Goal: Ask a question

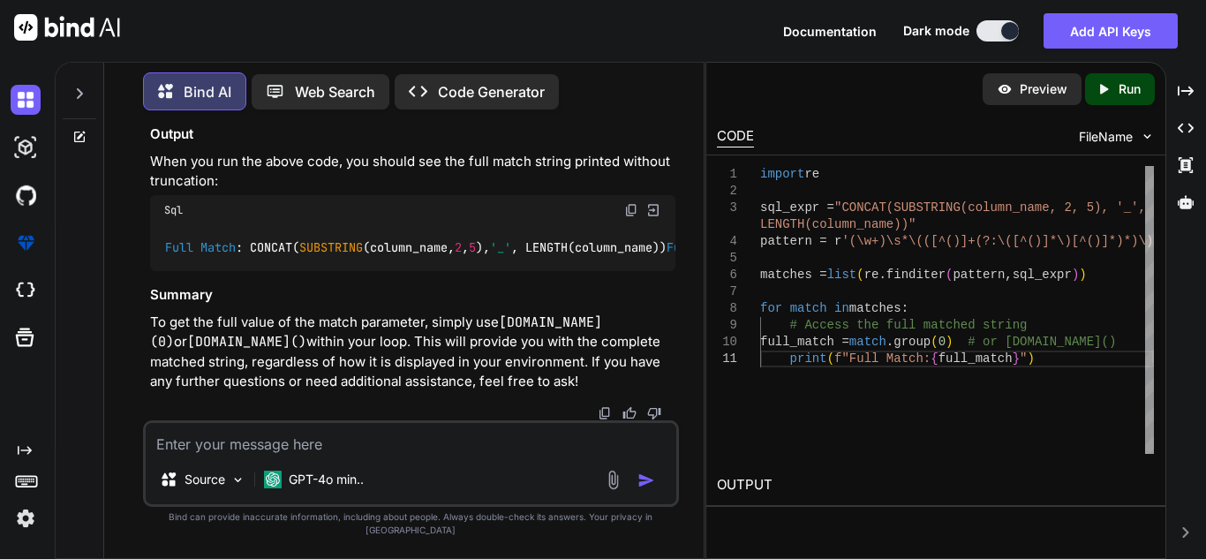
scroll to position [10710, 0]
click at [387, 455] on textarea at bounding box center [411, 439] width 531 height 32
type textarea "G"
type textarea "x"
type textarea "Gi"
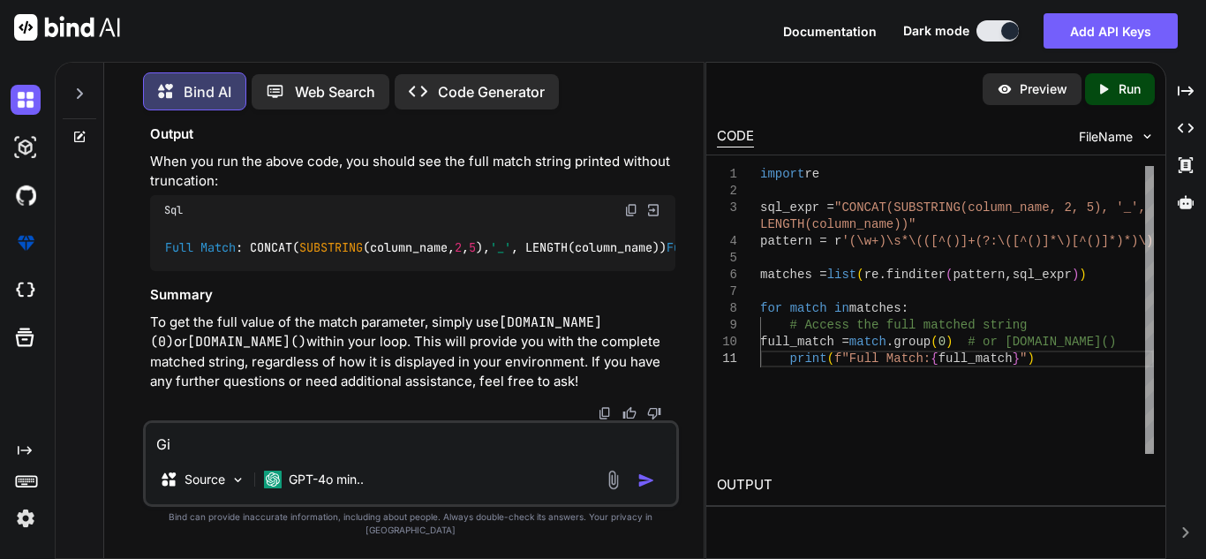
type textarea "x"
type textarea "Giv"
type textarea "x"
type textarea "Give"
type textarea "x"
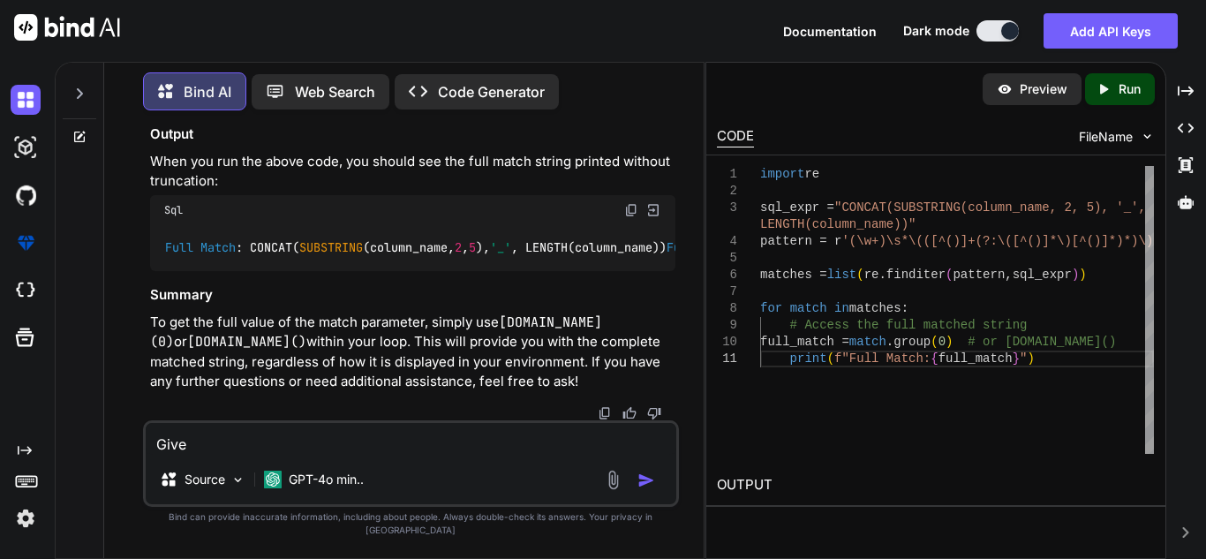
type textarea "Give"
type textarea "x"
type textarea "Give m"
type textarea "x"
type textarea "Give me"
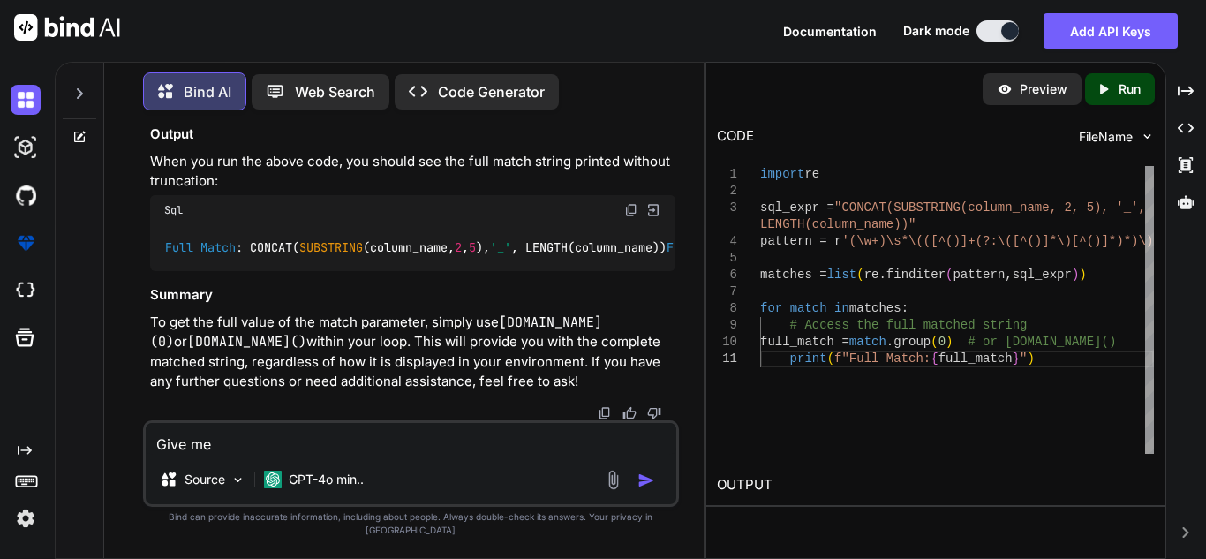
type textarea "x"
type textarea "Give me"
type textarea "x"
type textarea "Give me a"
type textarea "x"
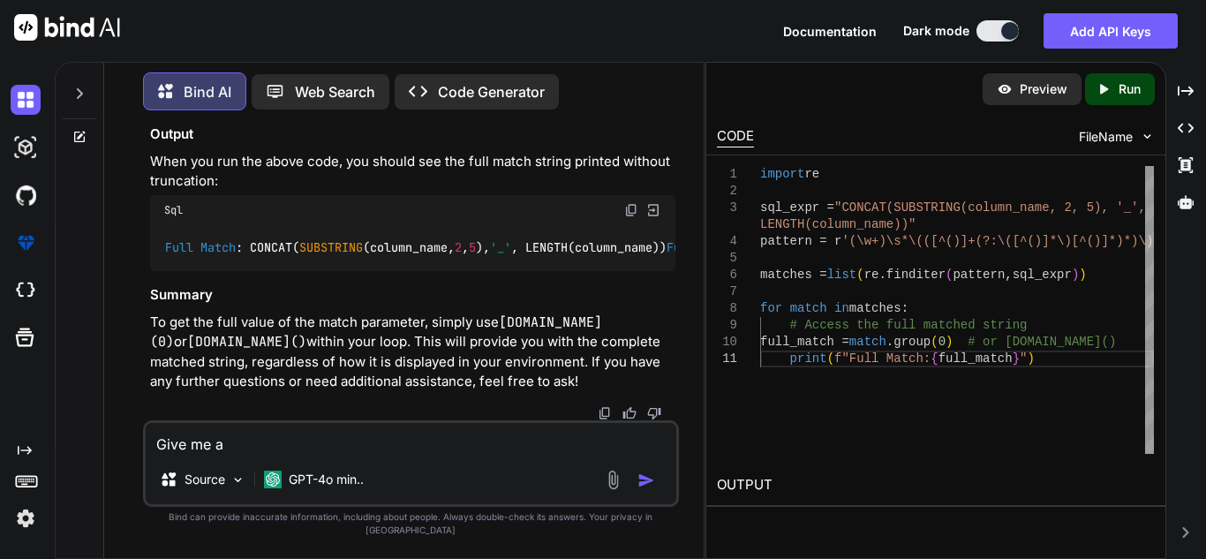
type textarea "Give me a"
type textarea "x"
type textarea "Give me a m"
type textarea "x"
type textarea "Give me a mo"
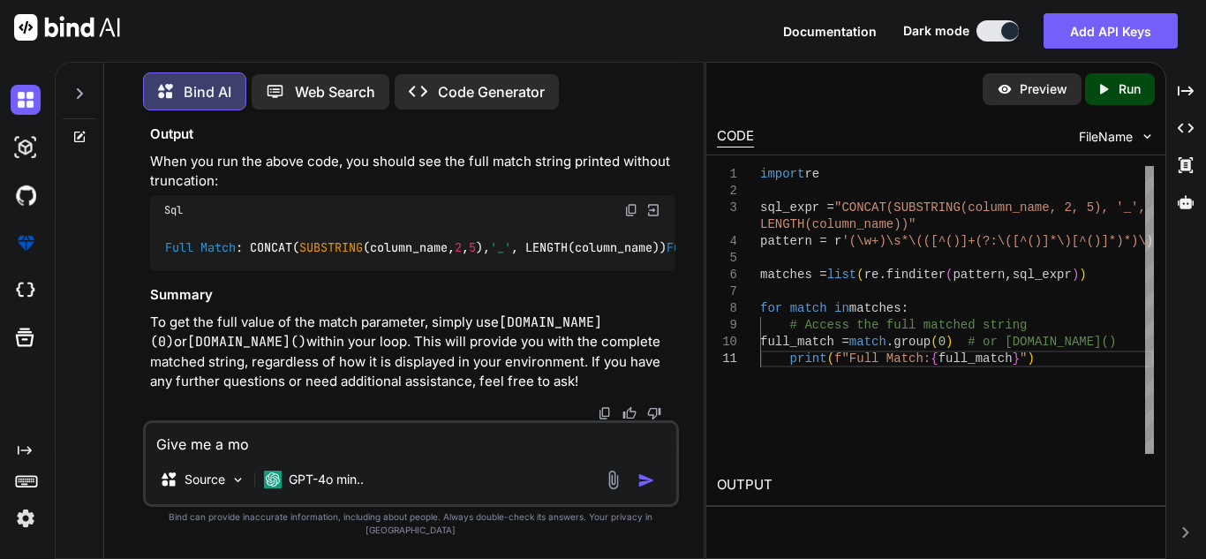
type textarea "x"
type textarea "Give me a mor"
type textarea "x"
type textarea "Give me a more"
type textarea "x"
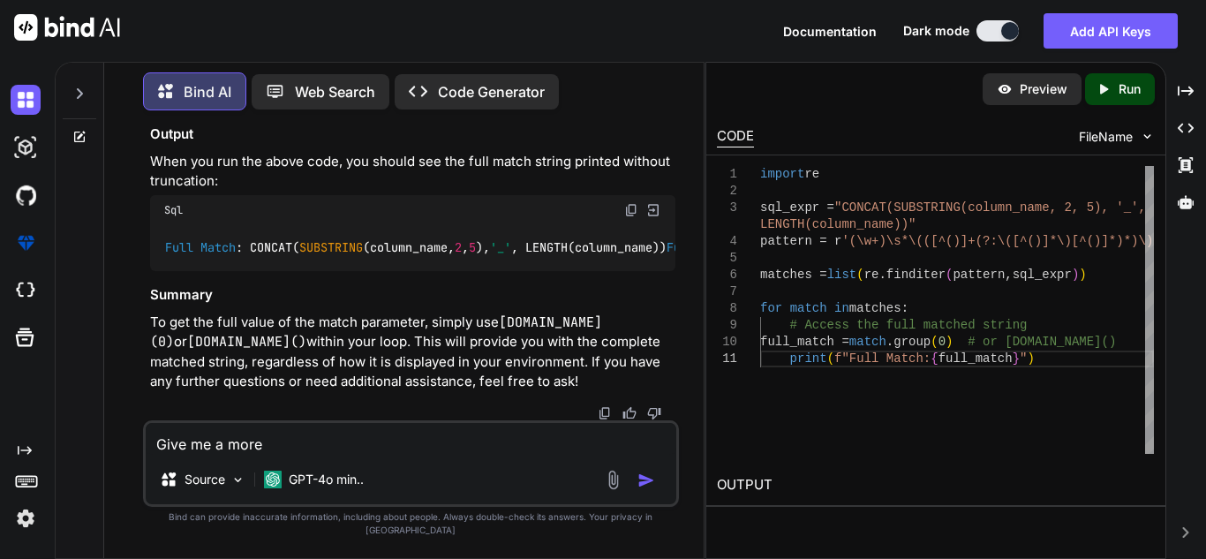
type textarea "Give me a more"
type textarea "x"
type textarea "Give me a more c"
type textarea "x"
type textarea "Give me a more co"
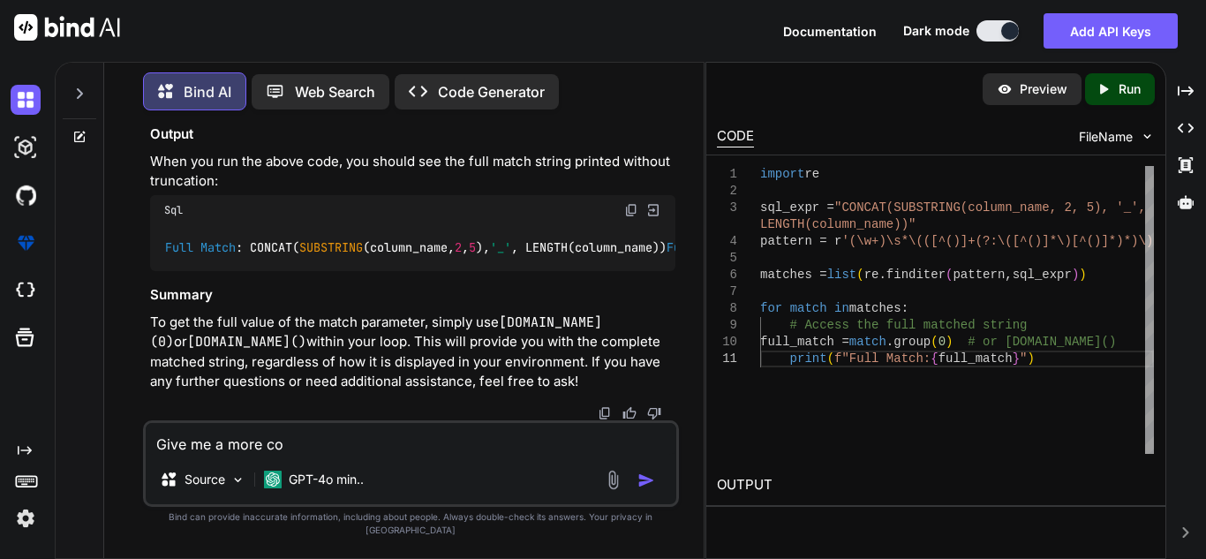
type textarea "x"
type textarea "Give me a more com"
type textarea "x"
type textarea "Give me a more comp"
type textarea "x"
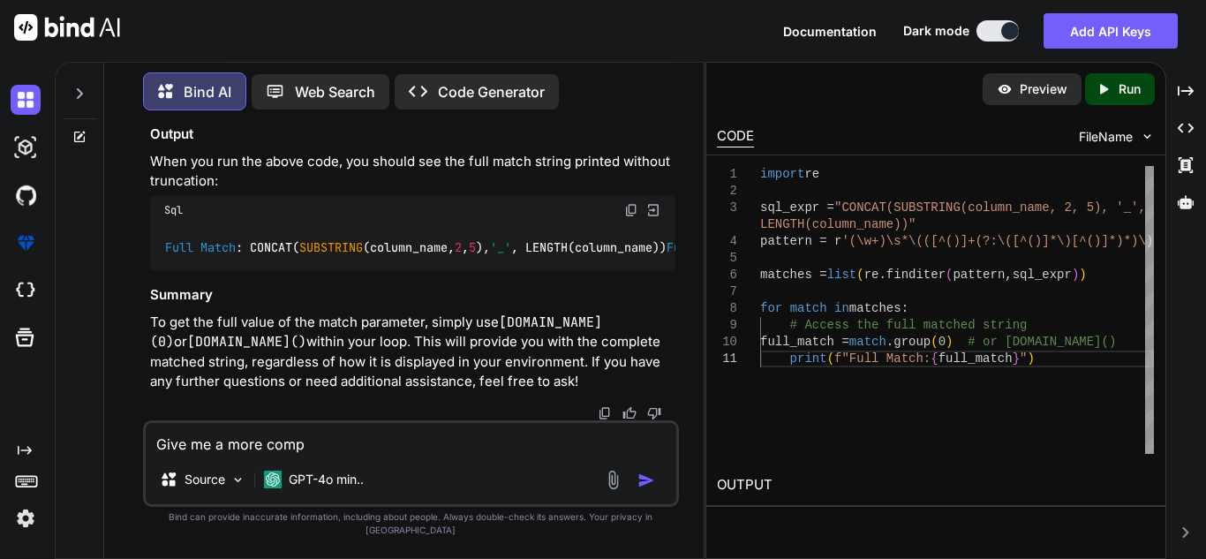
type textarea "Give me a more compl"
type textarea "x"
type textarea "Give me a more comple"
type textarea "x"
type textarea "Give me a more complex"
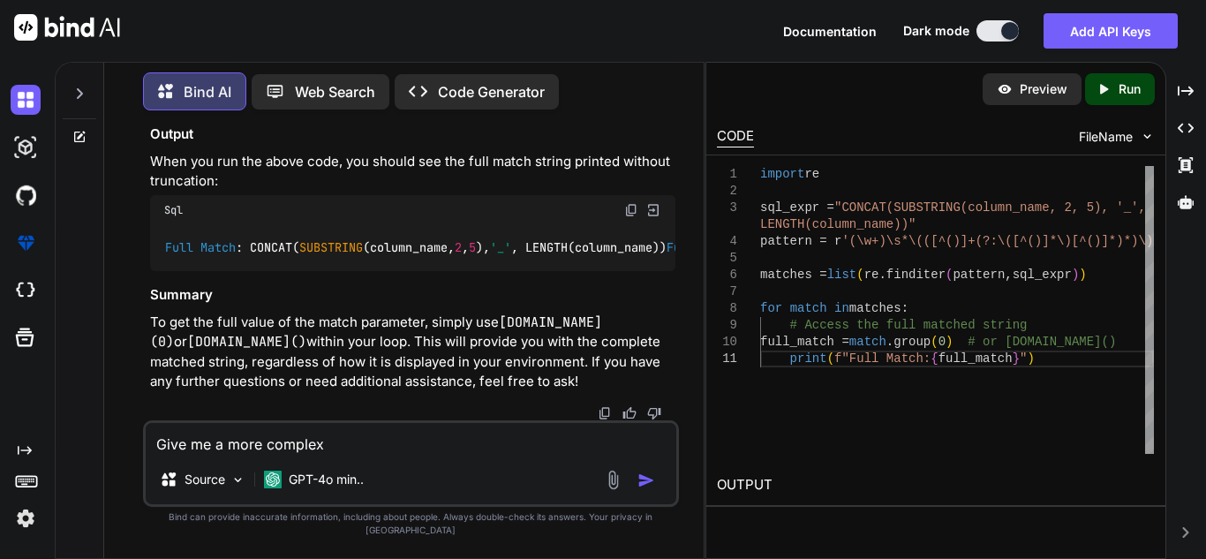
type textarea "x"
type textarea "Give me a more complex"
type textarea "x"
type textarea "Give me a more complex s"
type textarea "x"
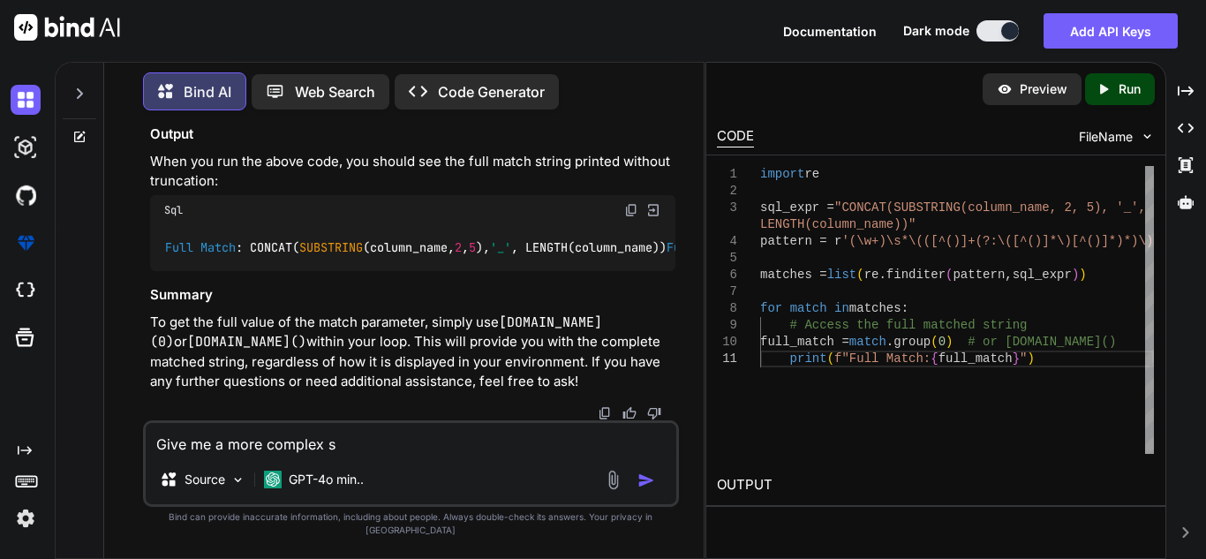
type textarea "Give me a more complex sq"
type textarea "x"
type textarea "Give me a more complex sql"
type textarea "x"
type textarea "Give me a more complex sql"
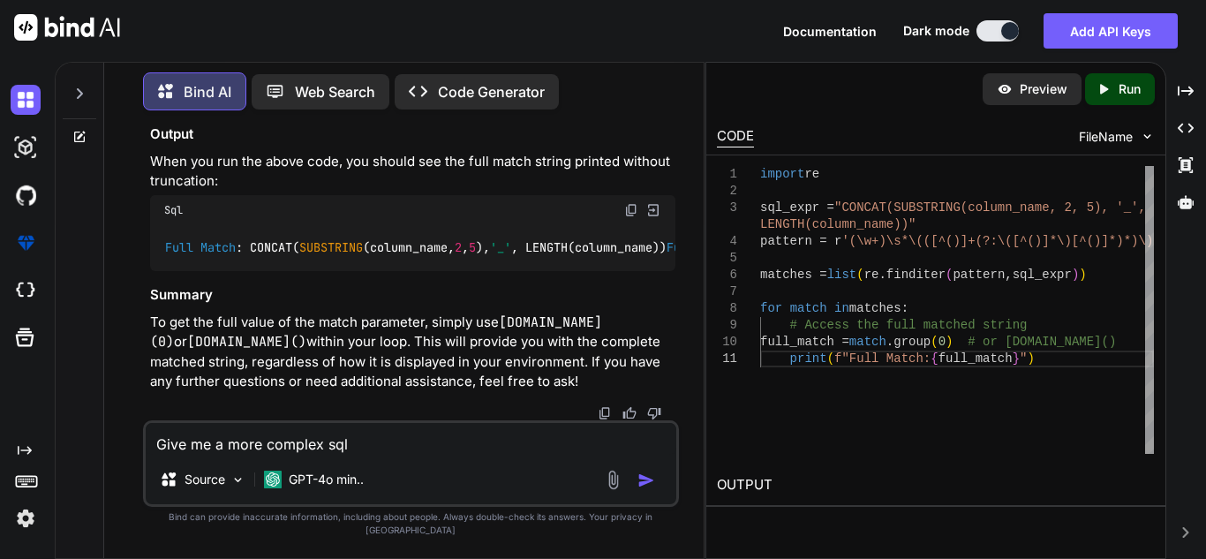
type textarea "x"
type textarea "Give me a more complex sql e"
type textarea "x"
type textarea "Give me a more complex sql ex"
type textarea "x"
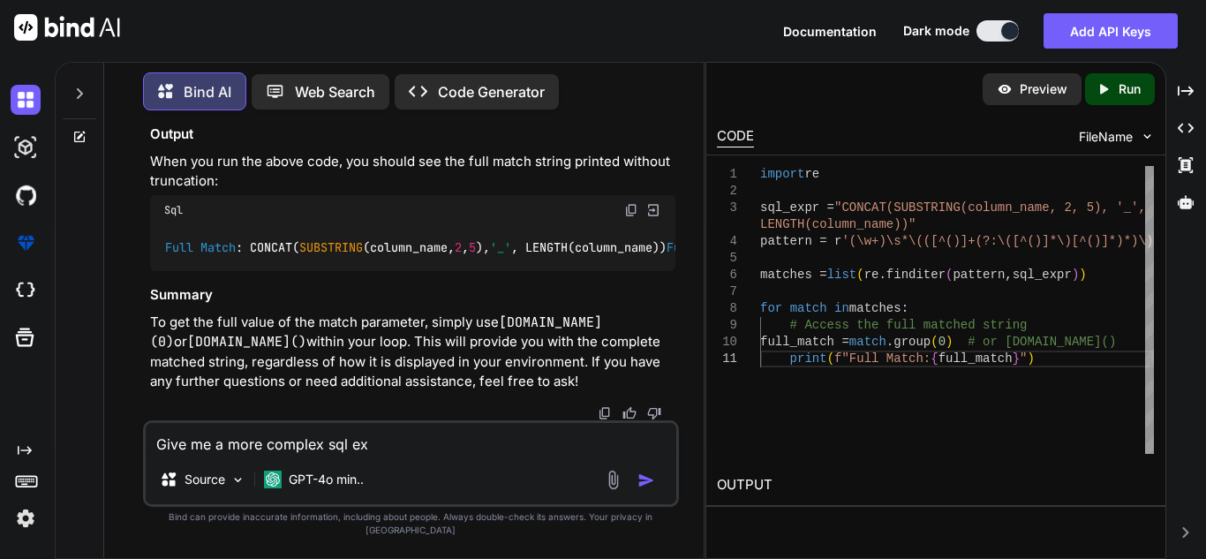
type textarea "Give me a more complex sql exp"
type textarea "x"
type textarea "Give me a more complex sql expr"
type textarea "x"
type textarea "Give me a more complex sql expr"
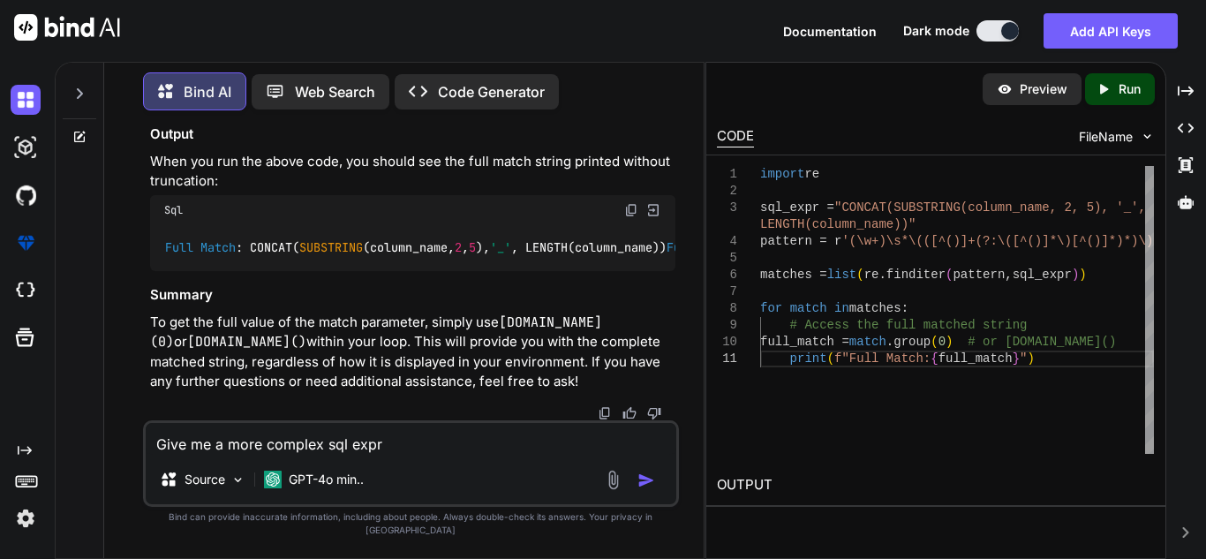
type textarea "x"
type textarea "Give me a more complex sql expr t"
type textarea "x"
type textarea "Give me a more complex sql expr to"
type textarea "x"
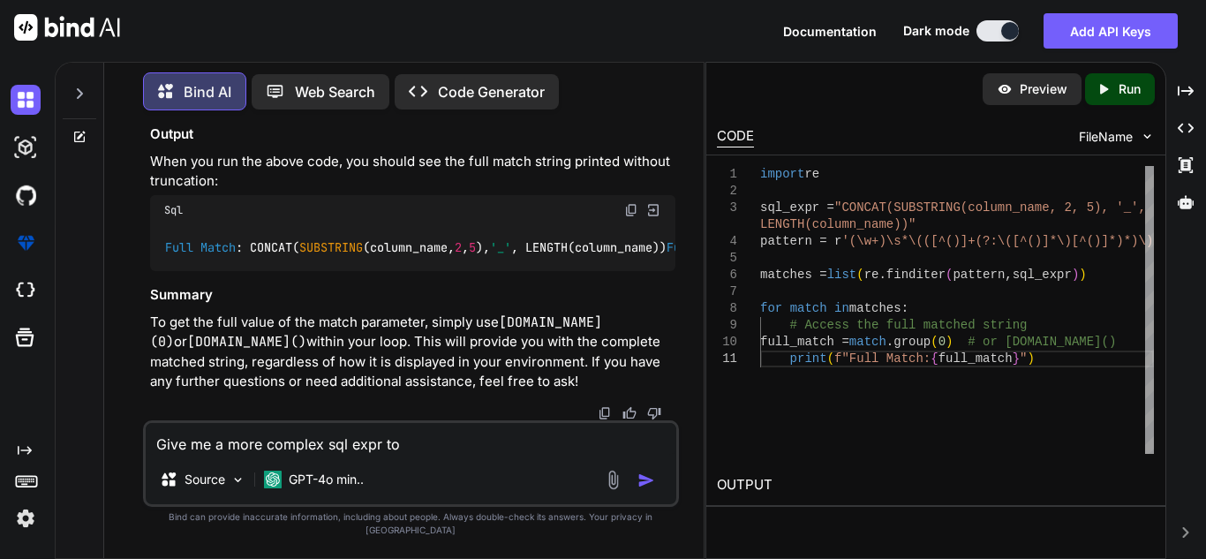
type textarea "Give me a more complex sql expr to t"
type textarea "x"
type textarea "Give me a more complex sql expr to te"
type textarea "x"
type textarea "Give me a more complex sql expr to tes"
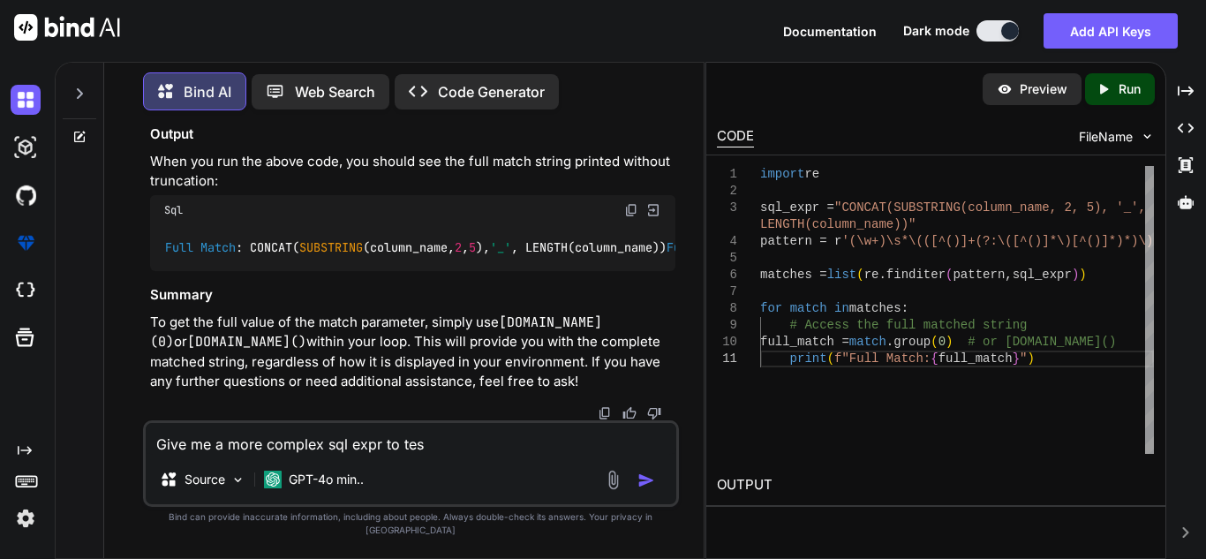
type textarea "x"
type textarea "Give me a more complex sql expr to test"
type textarea "x"
type textarea "Give me a more complex sql expr to test"
type textarea "x"
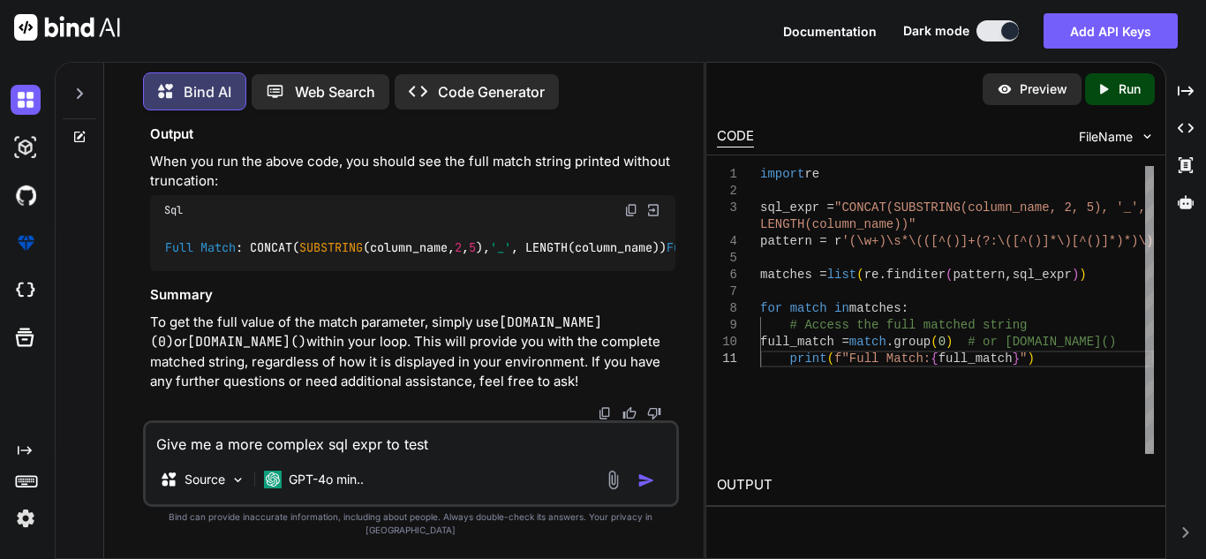
type textarea "Give me a more complex sql expr to test"
type textarea "x"
type textarea "Give me a more complex sql expr to test:"
type textarea "x"
type textarea "Give me a more complex sql expr to test:"
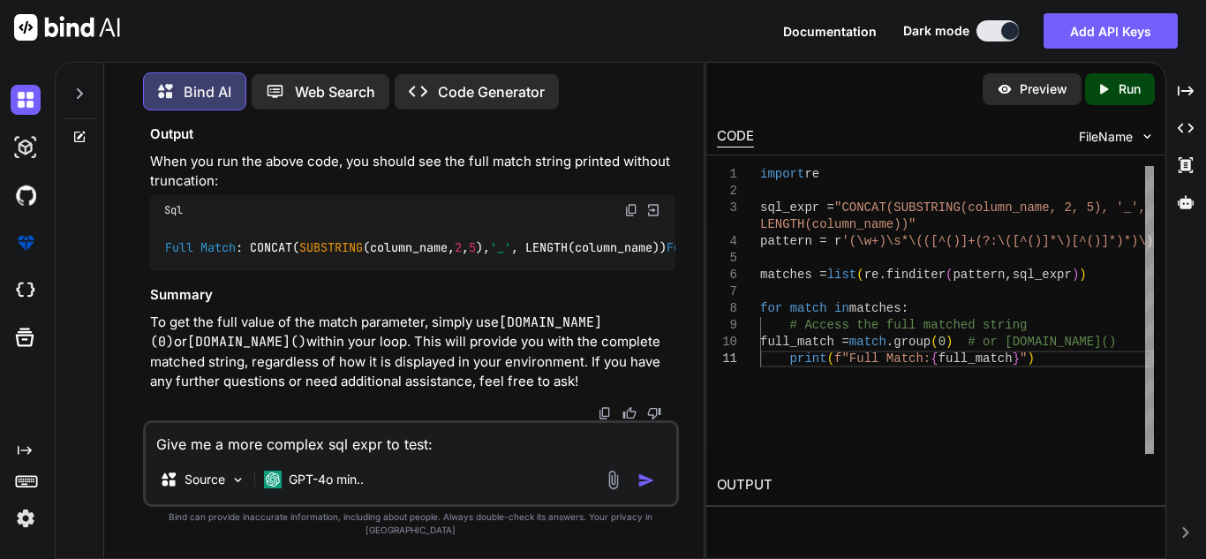
type textarea "x"
type textarea "Give me a more complex sql expr to test:"
type textarea "x"
type textarea "Give me a more complex sql expr to test"
type textarea "x"
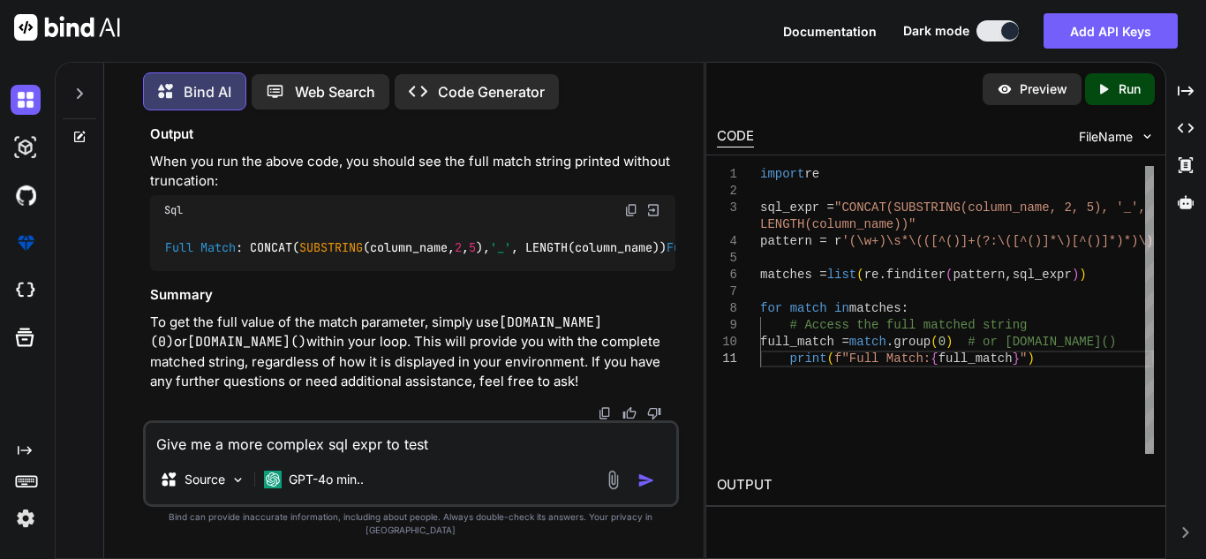
type textarea "Give me a more complex sql expr to test"
type textarea "x"
type textarea "Give me a more complex sql expr to test f"
type textarea "x"
type textarea "Give me a more complex sql expr to test fo"
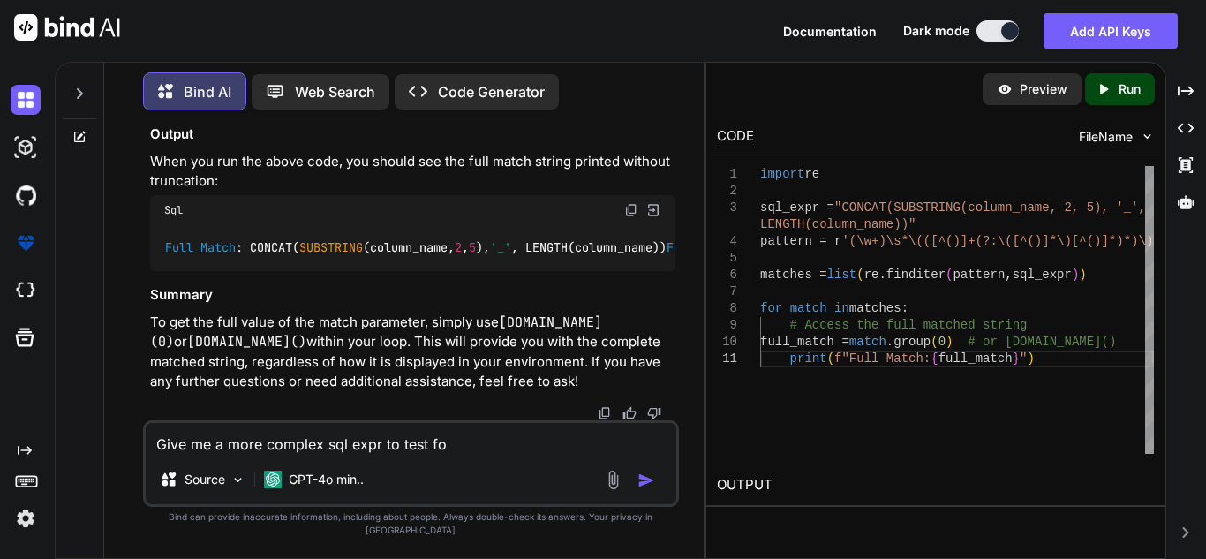
type textarea "x"
type textarea "Give me a more complex sql expr to test fol"
type textarea "x"
type textarea "Give me a more complex sql expr to test foll"
type textarea "x"
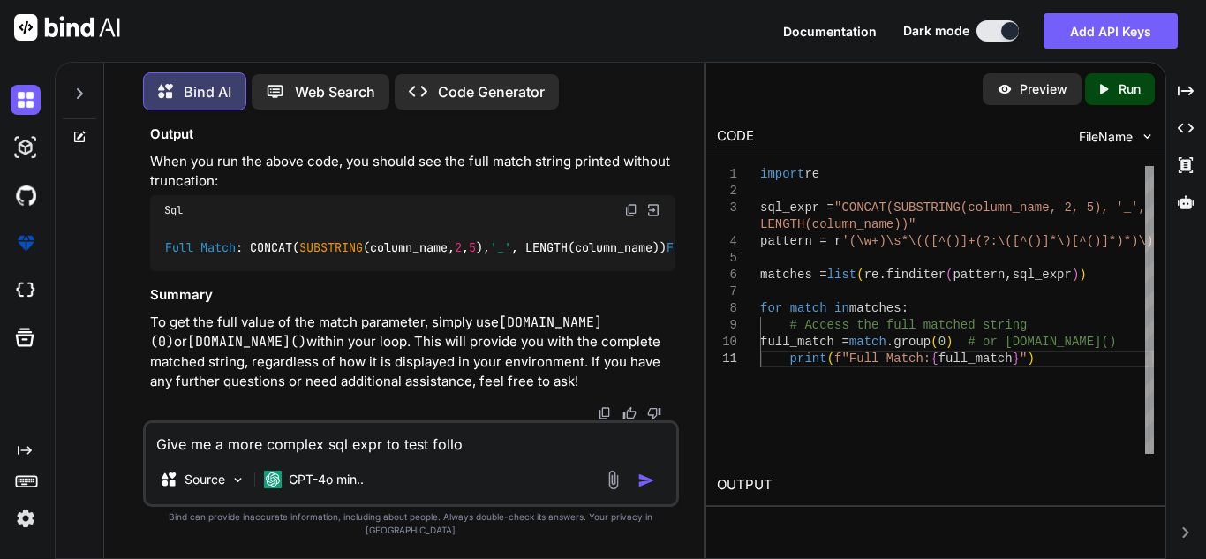
type textarea "Give me a more complex sql expr to test follow"
type textarea "x"
type textarea "Give me a more complex sql expr to test followin"
type textarea "x"
type textarea "Give me a more complex sql expr to test following"
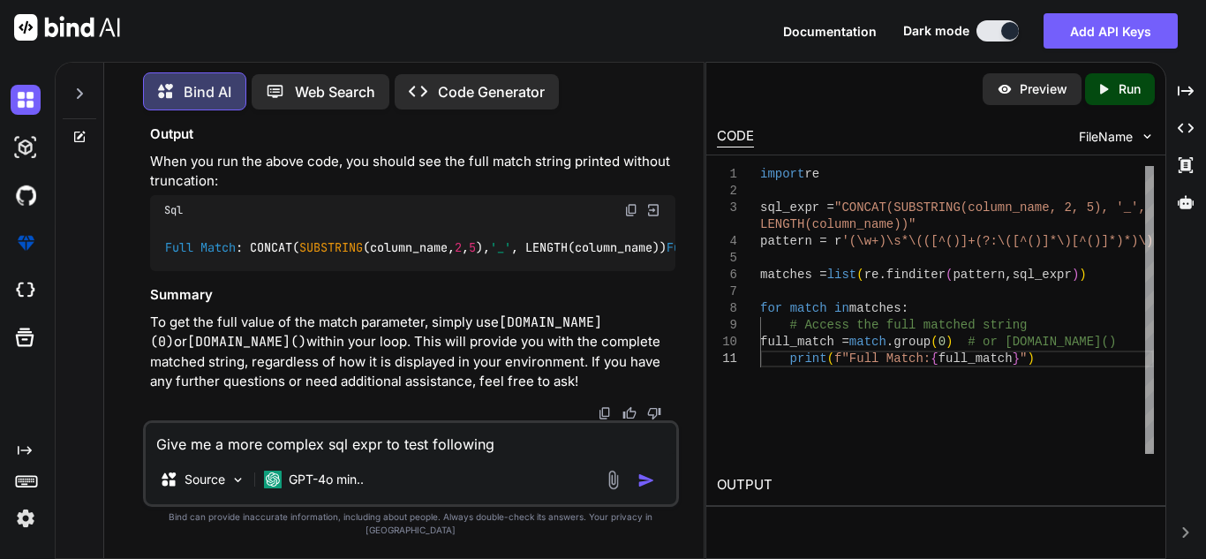
type textarea "x"
type textarea "Give me a more complex sql expr to test following"
type textarea "x"
type textarea "Give me a more complex sql expr to test following a"
type textarea "x"
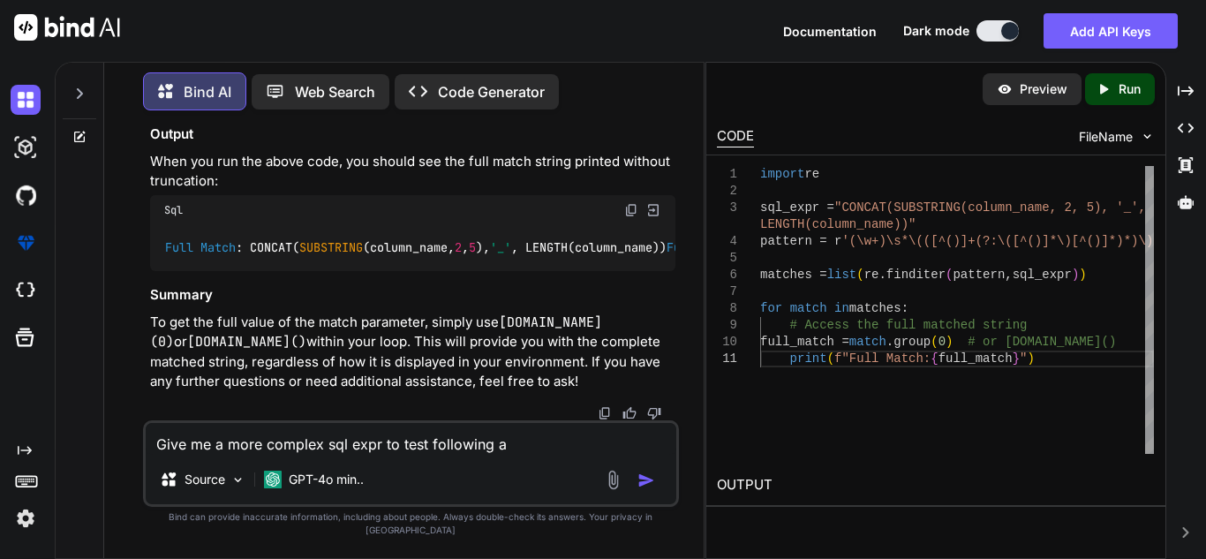
type textarea "Give me a more complex sql expr to test following ar"
type textarea "x"
type textarea "Give me a more complex sql expr to test following are"
type textarea "x"
type textarea "Give me a more complex sql expr to test following are"
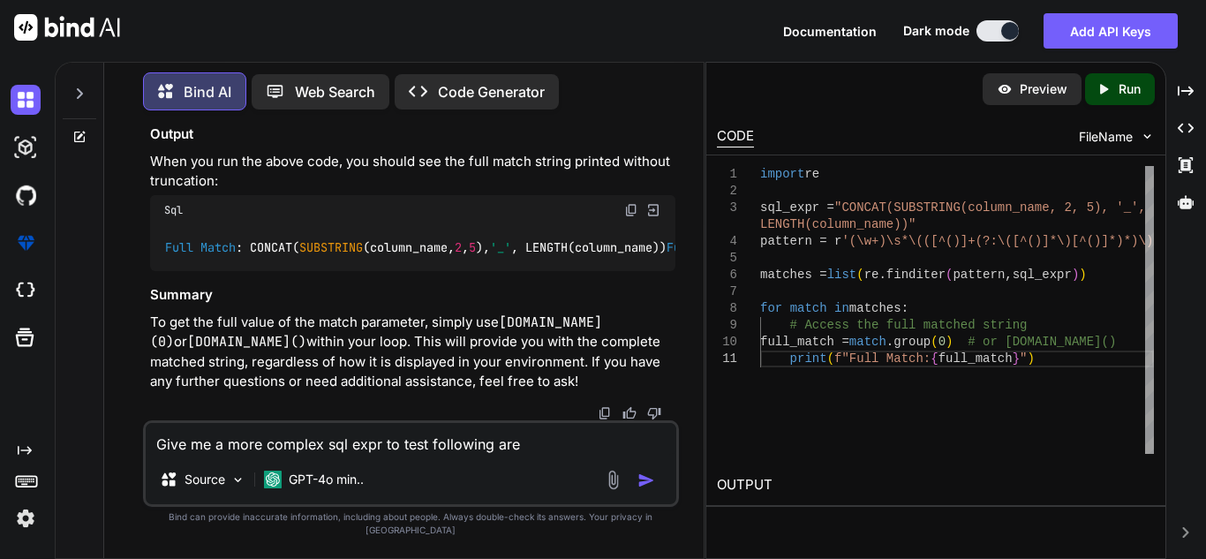
type textarea "x"
type textarea "Give me a more complex sql expr to test following are m"
type textarea "x"
type textarea "Give me a more complex sql expr to test following are my"
type textarea "x"
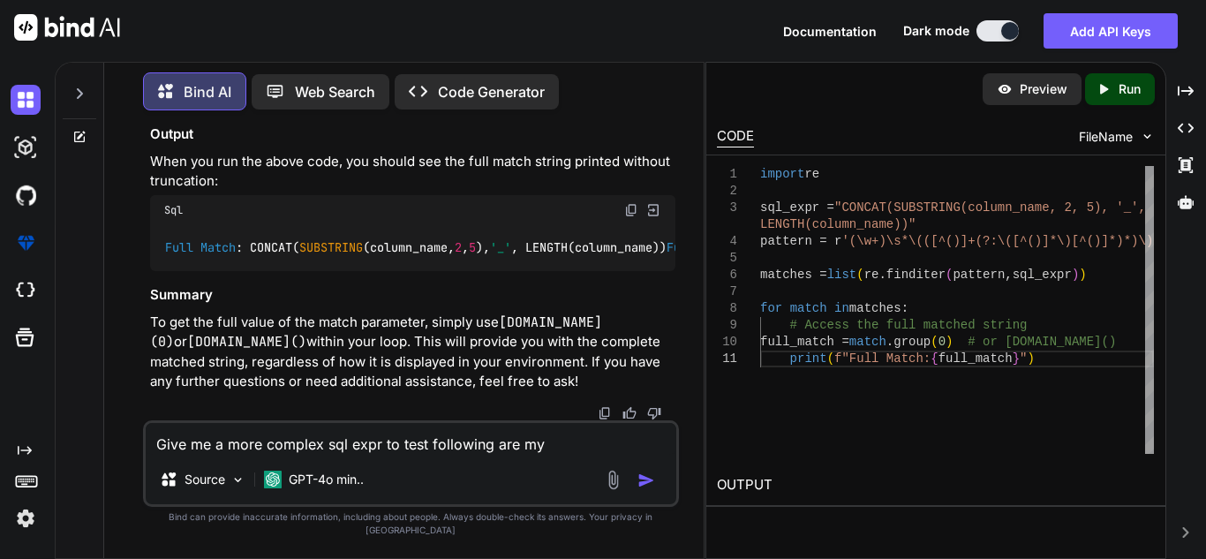
type textarea "Give me a more complex sql expr to test following are my"
type textarea "x"
type textarea "Give me a more complex sql expr to test following are my s"
type textarea "x"
type textarea "Give me a more complex sql expr to test following are my sq"
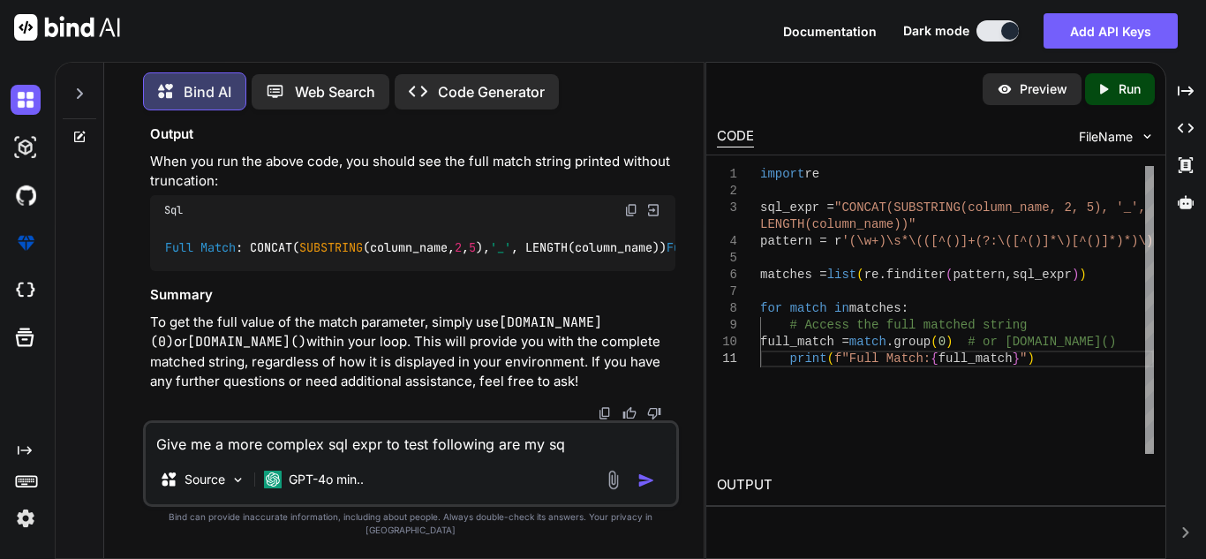
type textarea "x"
type textarea "Give me a more complex sql expr to test following are my sql"
type textarea "x"
type textarea "Give me a more complex sql expr to test following are my sql"
type textarea "x"
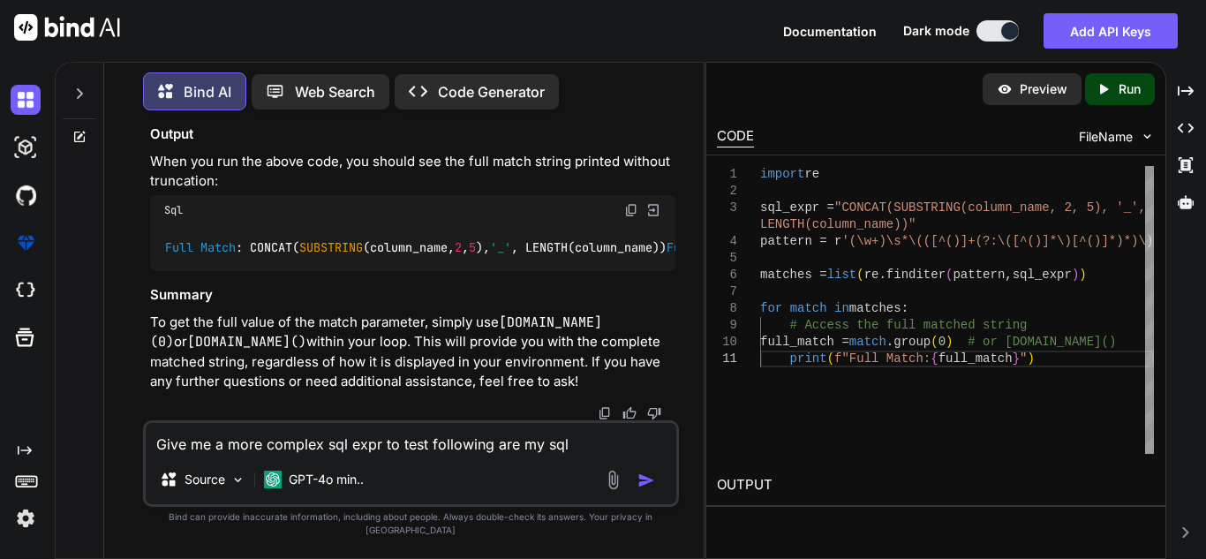
type textarea "Give me a more complex sql expr to test following are my sql f"
type textarea "x"
type textarea "Give me a more complex sql expr to test following are my sql fu"
type textarea "x"
type textarea "Give me a more complex sql expr to test following are my sql fun"
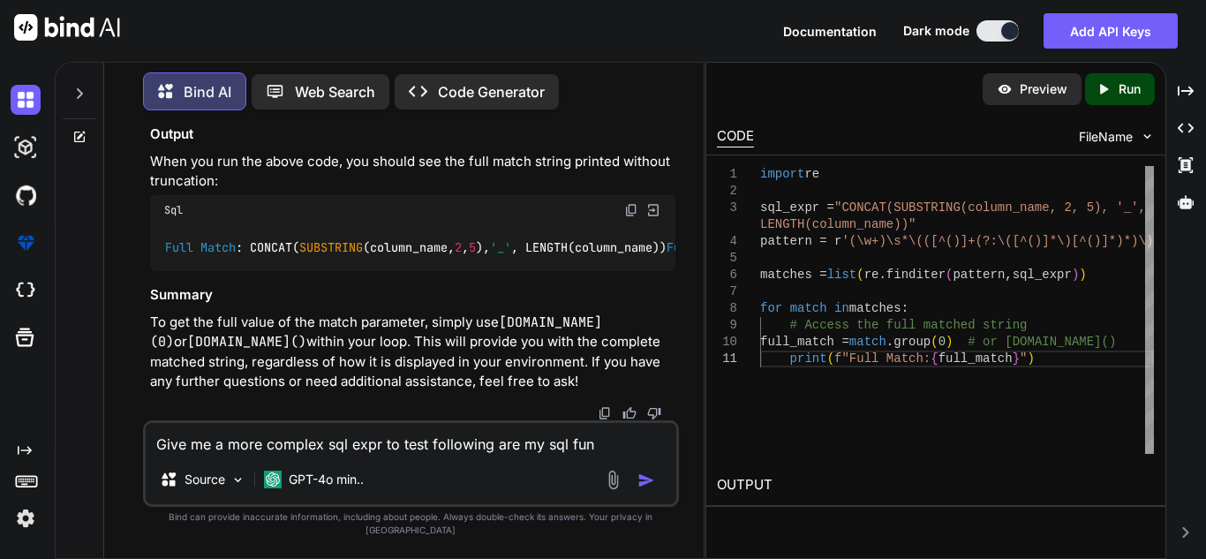
type textarea "x"
type textarea "Give me a more complex sql expr to test following are my sql func"
type textarea "x"
type textarea "Give me a more complex sql expr to test following are my sql funct"
type textarea "x"
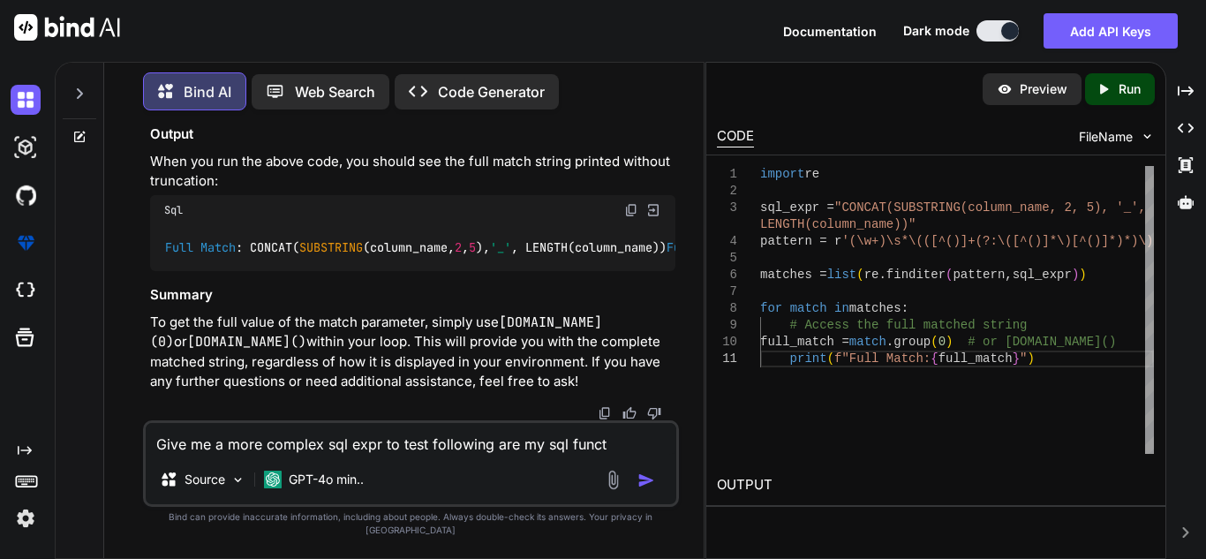
type textarea "Give me a more complex sql expr to test following are my sql functi"
type textarea "x"
type textarea "Give me a more complex sql expr to test following are my sql functio"
type textarea "x"
type textarea "Give me a more complex sql expr to test following are my sql function"
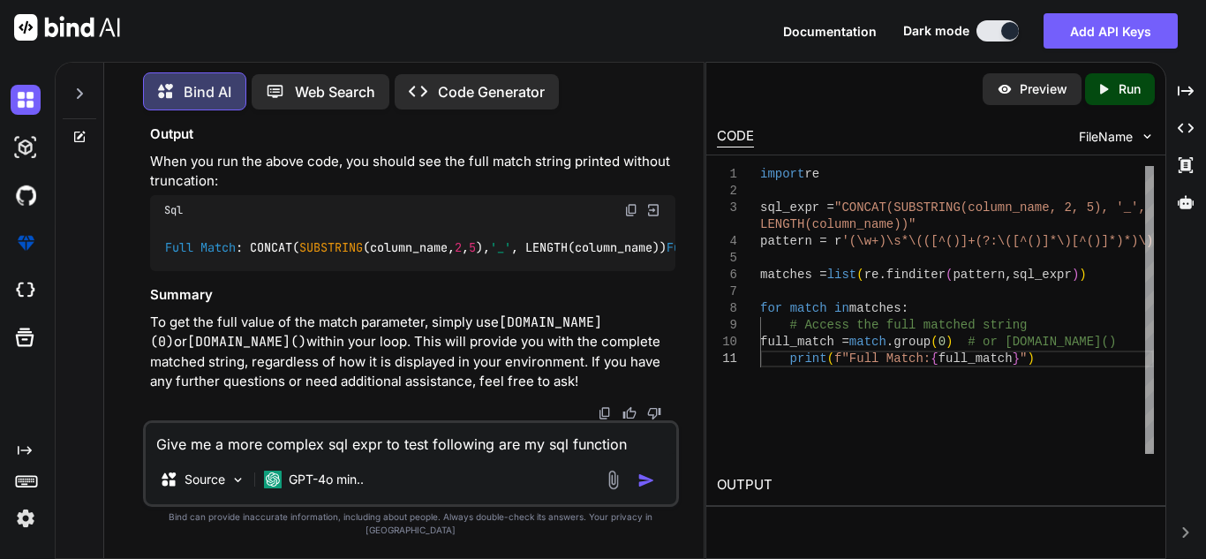
type textarea "x"
type textarea "Give me a more complex sql expr to test following are my sql function:"
type textarea "x"
type textarea "Give me a more complex sql expr to test following are my sql function:"
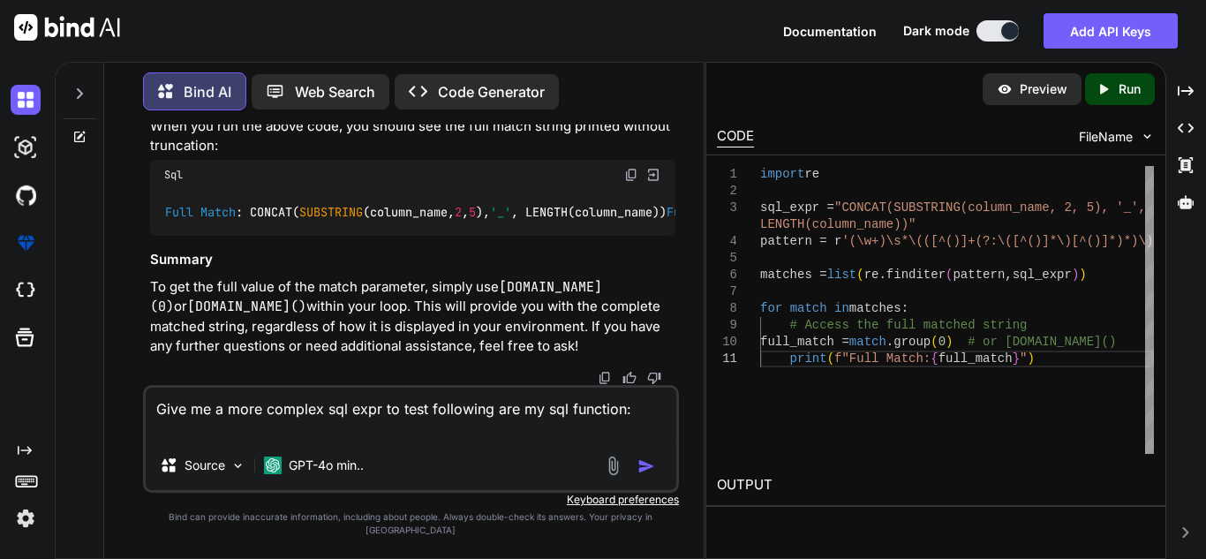
type textarea "x"
type textarea "Give me a more complex sql expr to test following are my sql function:"
type textarea "x"
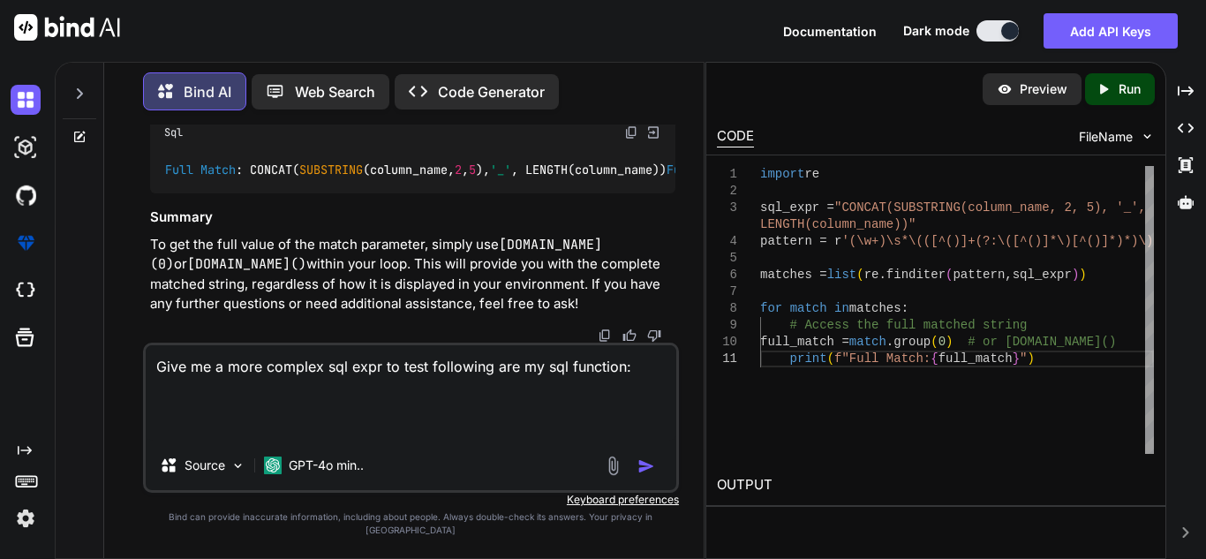
type textarea "Give me a more complex sql expr to test following are my sql function:"
paste textarea "Function Description CONCAT() Concatenate Strings CHAR_LENGTH() / CHARACTER_LEN…"
type textarea "x"
type textarea "Give me a more complex sql expr to test following are my sql function: Function…"
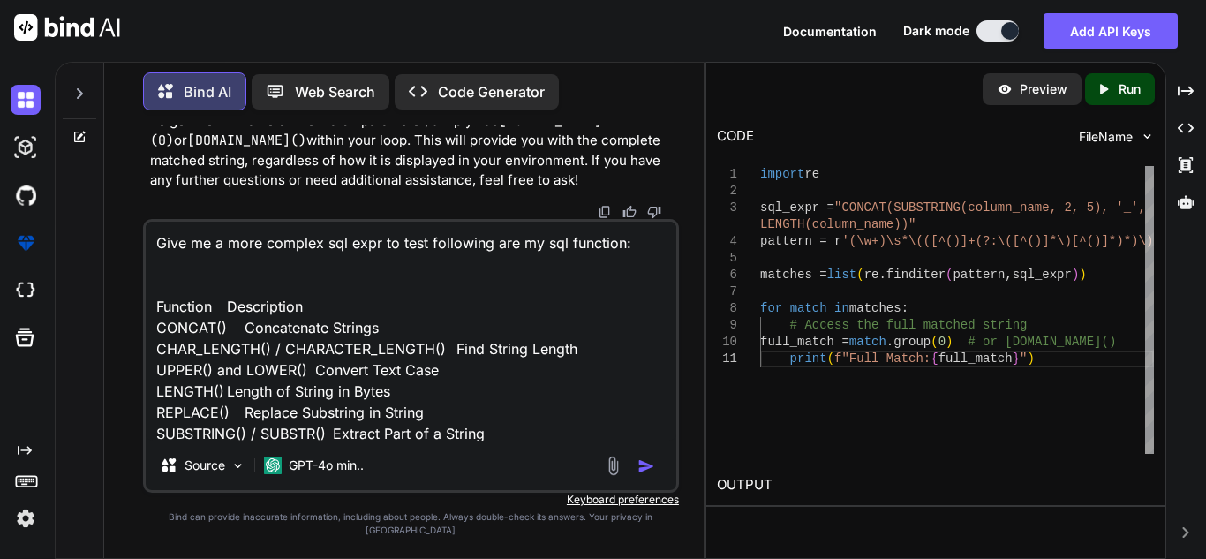
scroll to position [150, 0]
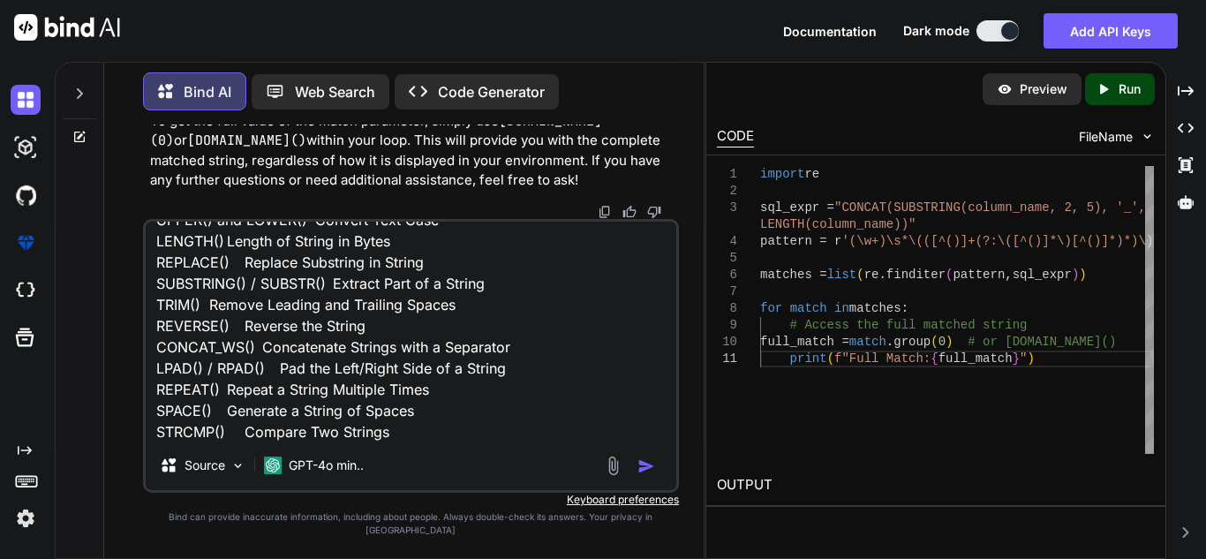
type textarea "x"
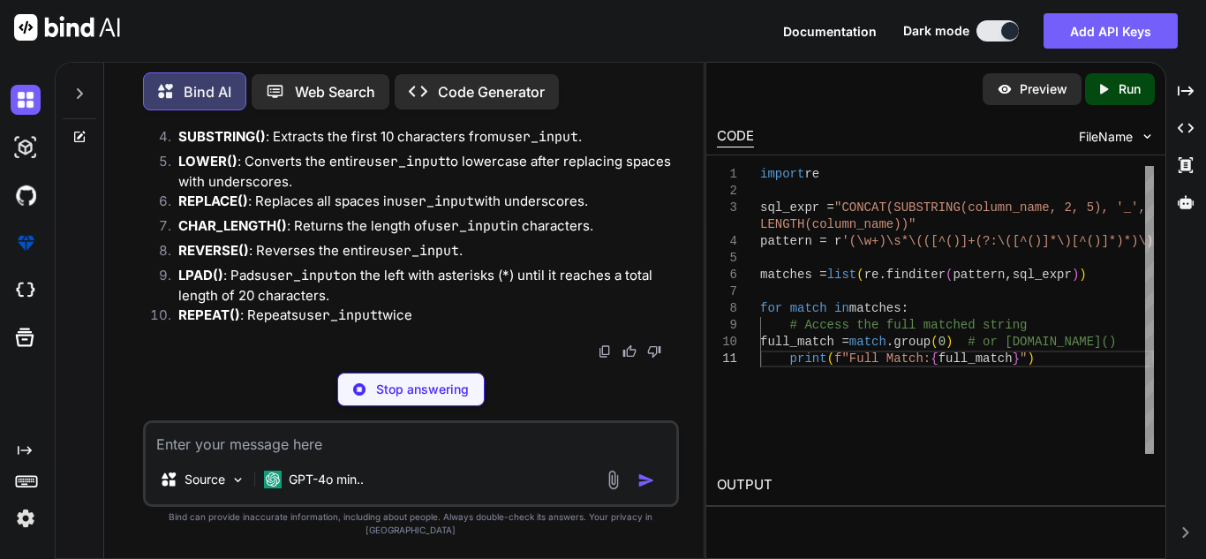
scroll to position [11435, 0]
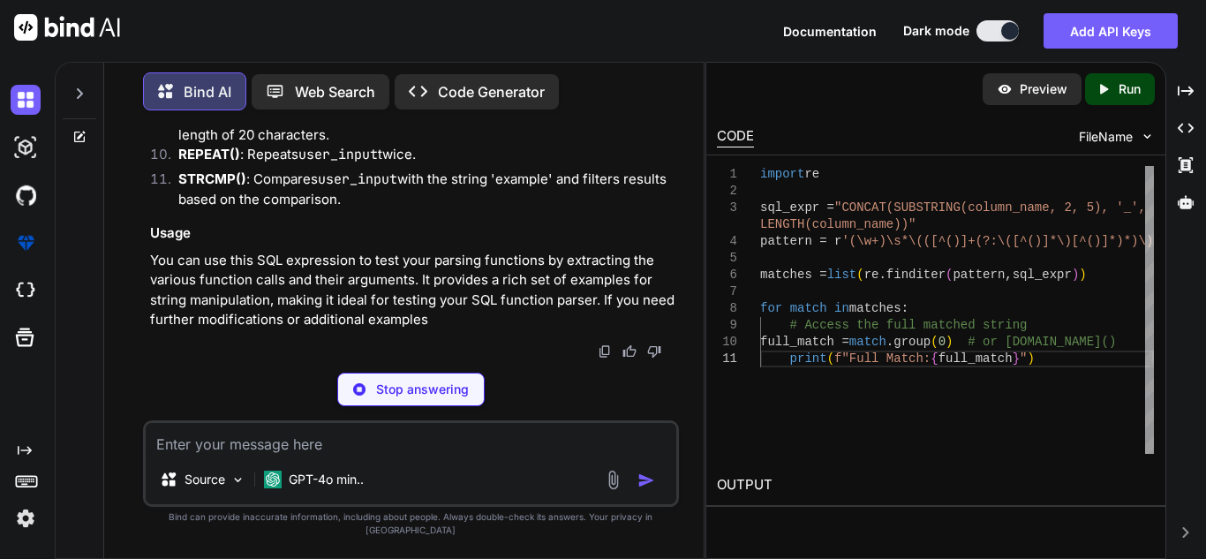
type textarea "x"
type textarea "LPAD(user_input, 20, '*'), ' - Repeated: ', REPEAT(user_input, 2) ) AS formatte…"
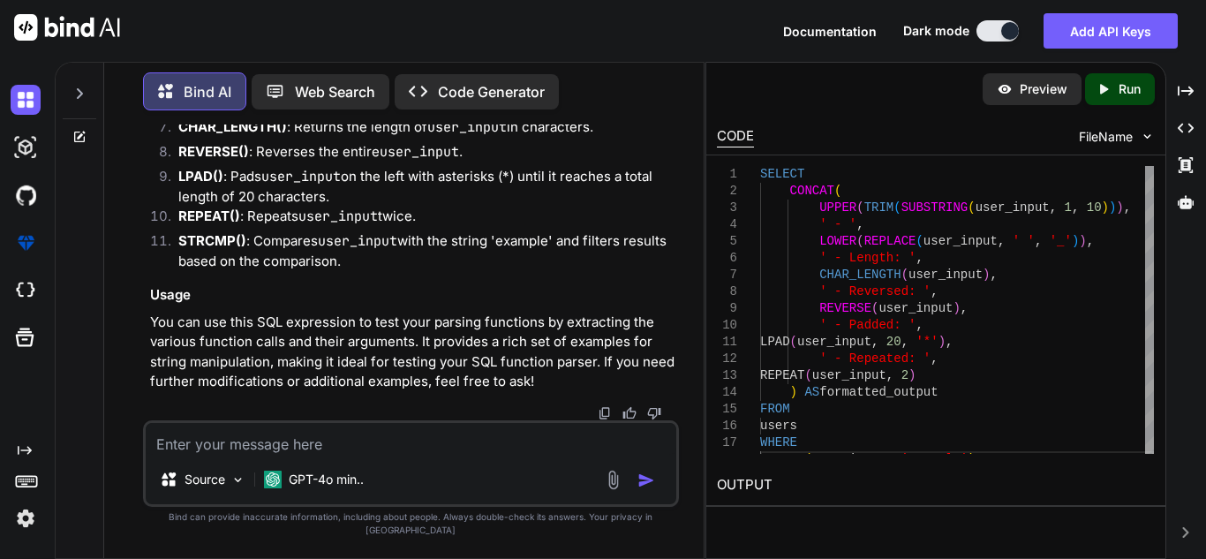
scroll to position [12001, 0]
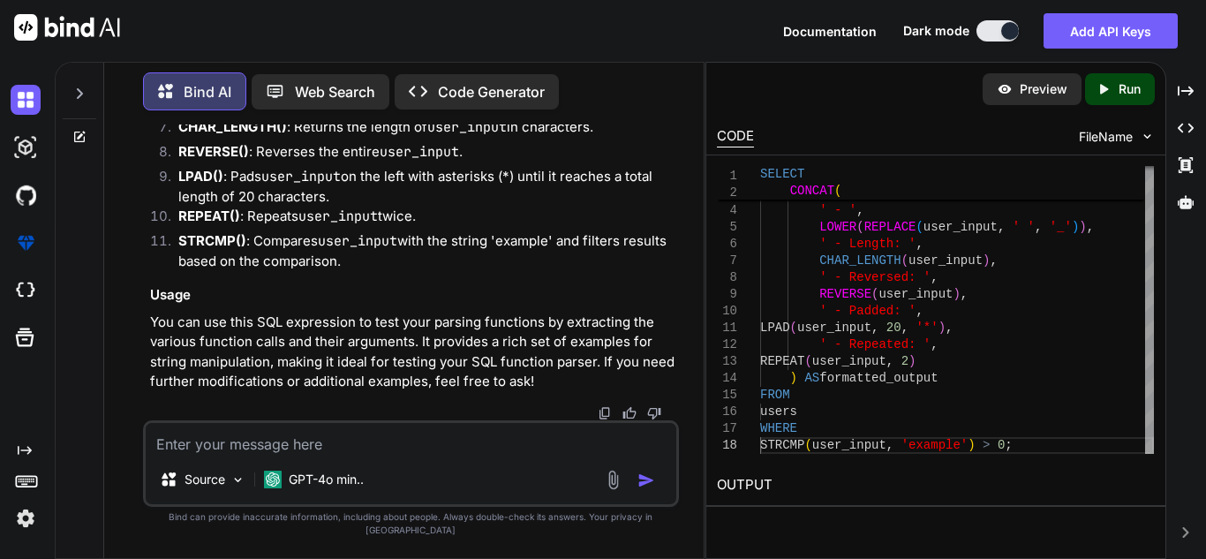
click at [541, 455] on textarea at bounding box center [411, 439] width 531 height 32
type textarea "x"
type textarea "Y"
type textarea "x"
type textarea "Yo"
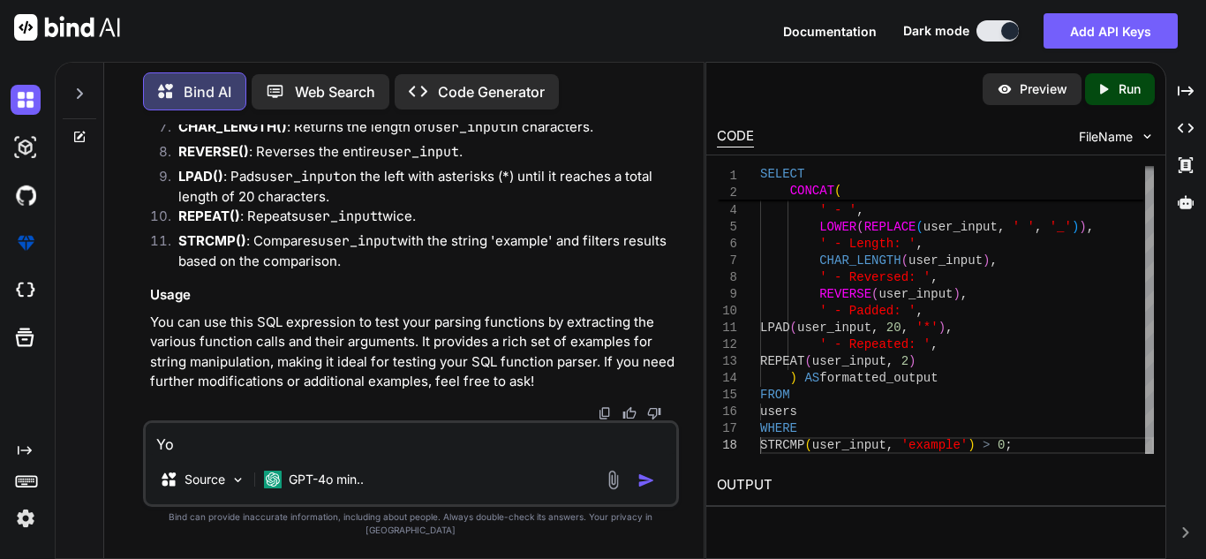
type textarea "x"
type textarea "You"
type textarea "x"
type textarea "You n"
type textarea "x"
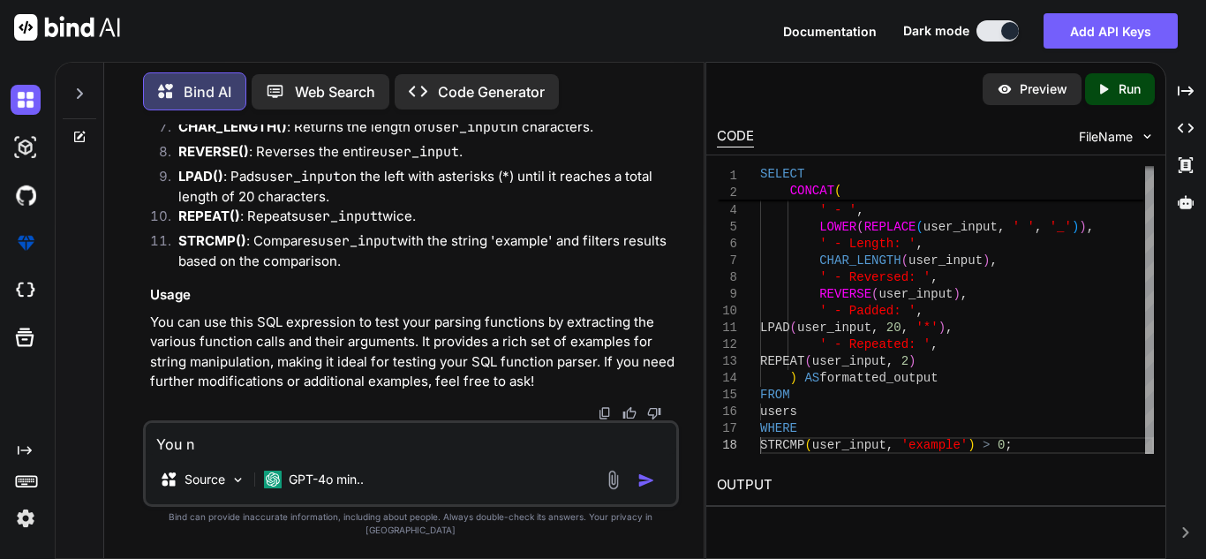
type textarea "You ne"
type textarea "x"
type textarea "You nee"
type textarea "x"
type textarea "You need"
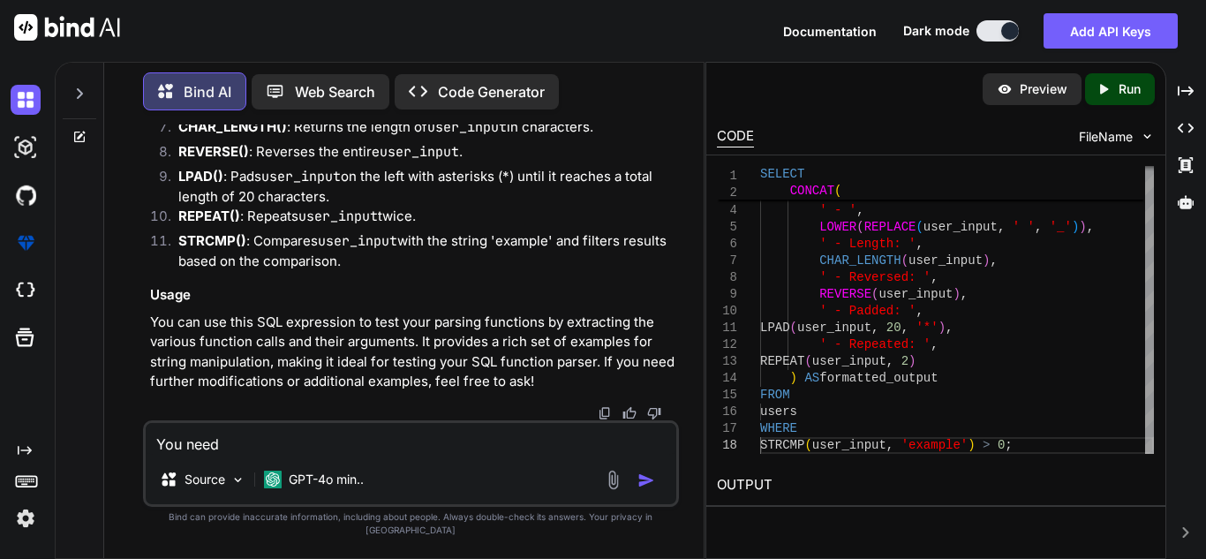
type textarea "x"
type textarea "You need"
type textarea "x"
type textarea "You need t"
type textarea "x"
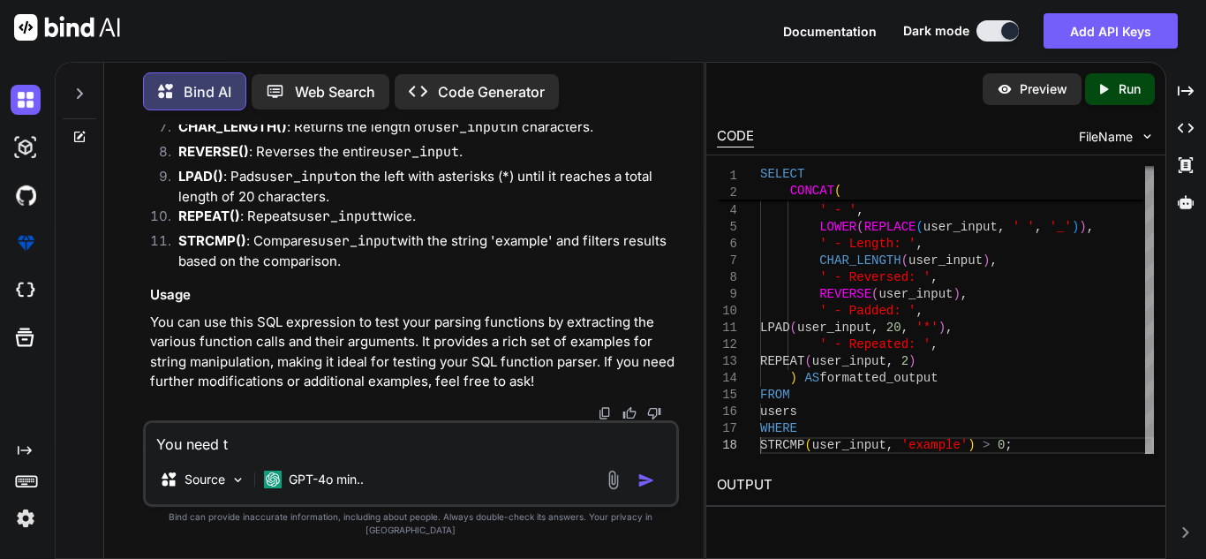
type textarea "You need to"
type textarea "x"
type textarea "You need to"
type textarea "x"
type textarea "You need to c"
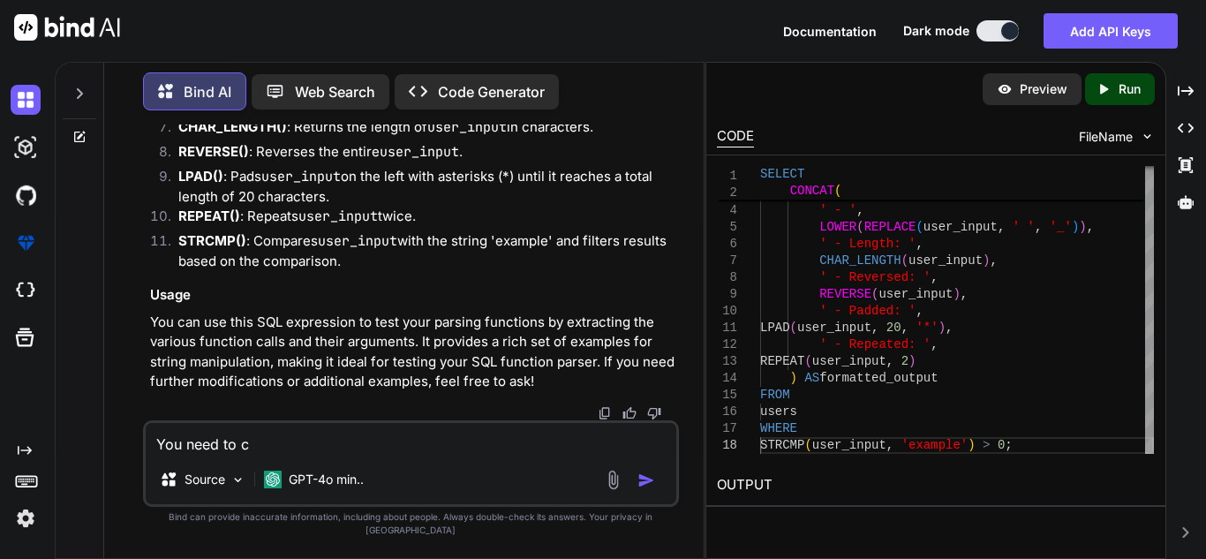
type textarea "x"
type textarea "You need to cr"
type textarea "x"
type textarea "You need to cre"
type textarea "x"
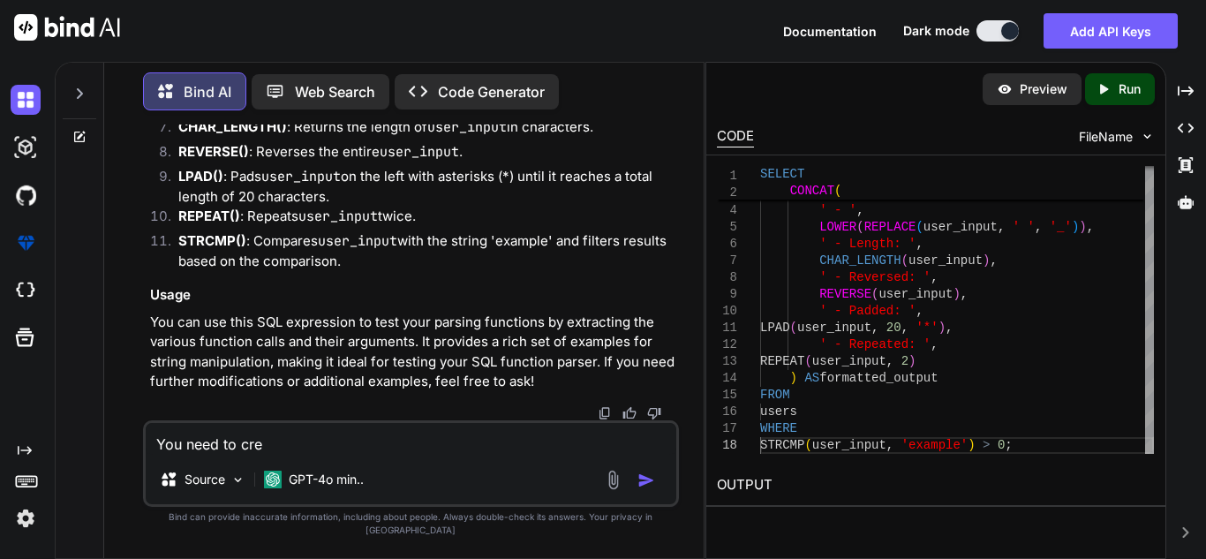
type textarea "You need to crea"
type textarea "x"
type textarea "You need to creat"
type textarea "x"
type textarea "You need to create"
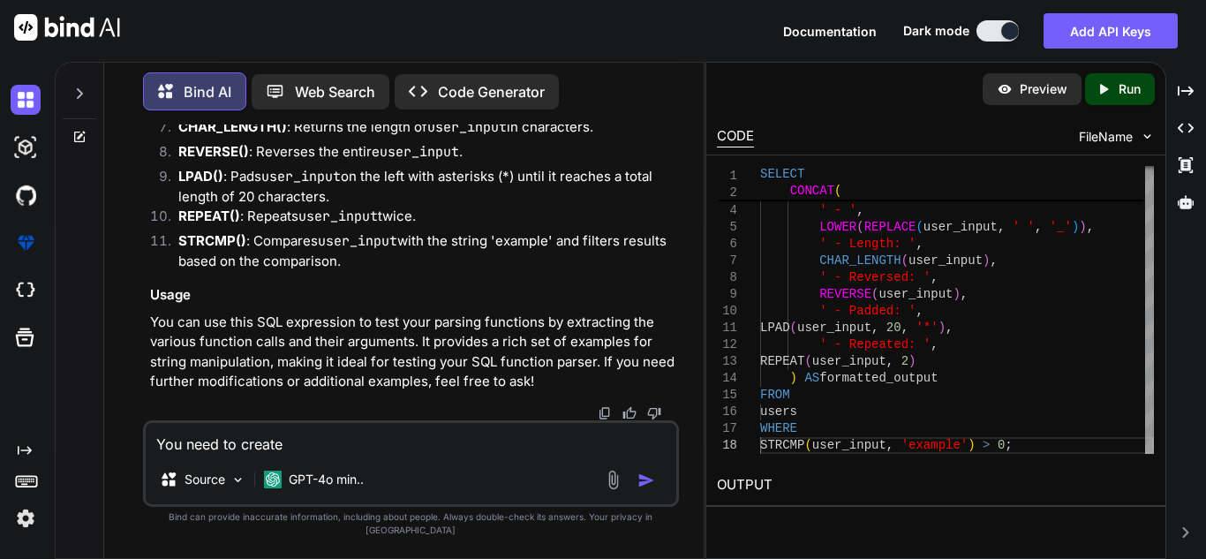
type textarea "x"
type textarea "You need to create t"
type textarea "x"
type textarea "You need to create the"
type textarea "x"
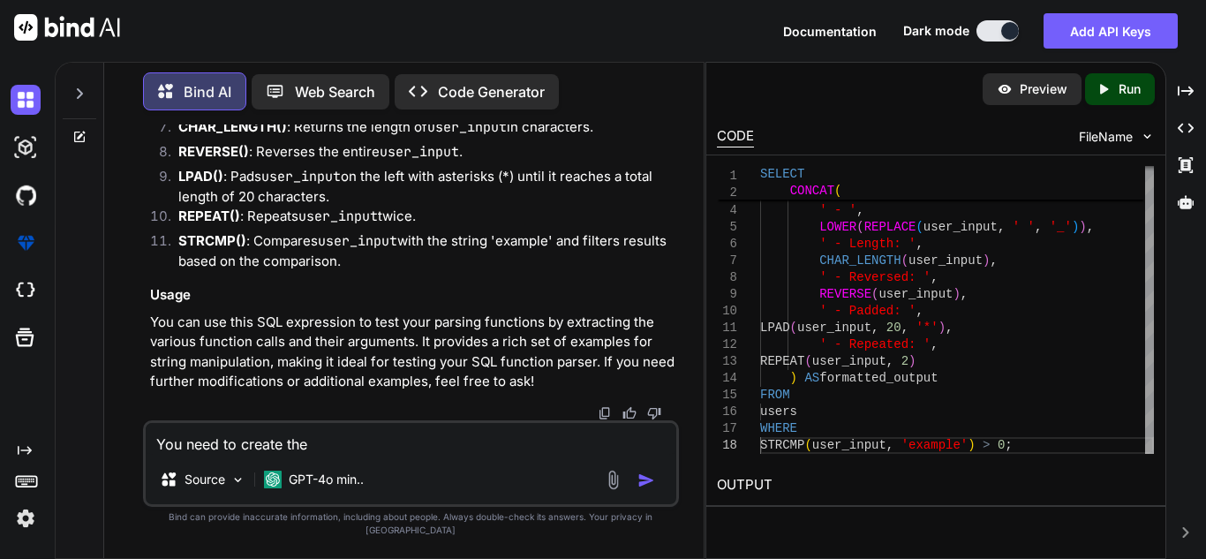
type textarea "You need to create the"
type textarea "x"
type textarea "You need to create the f"
type textarea "x"
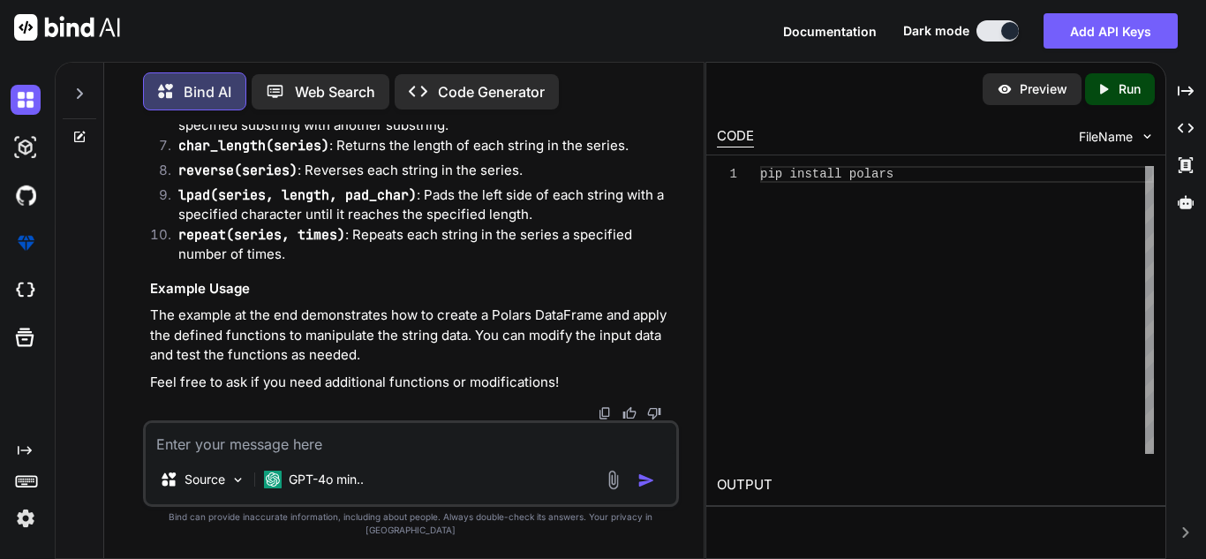
scroll to position [13309, 0]
paste textarea "class StringFunc: def __init__(self, df, input_col): self.df = df self.input_co…"
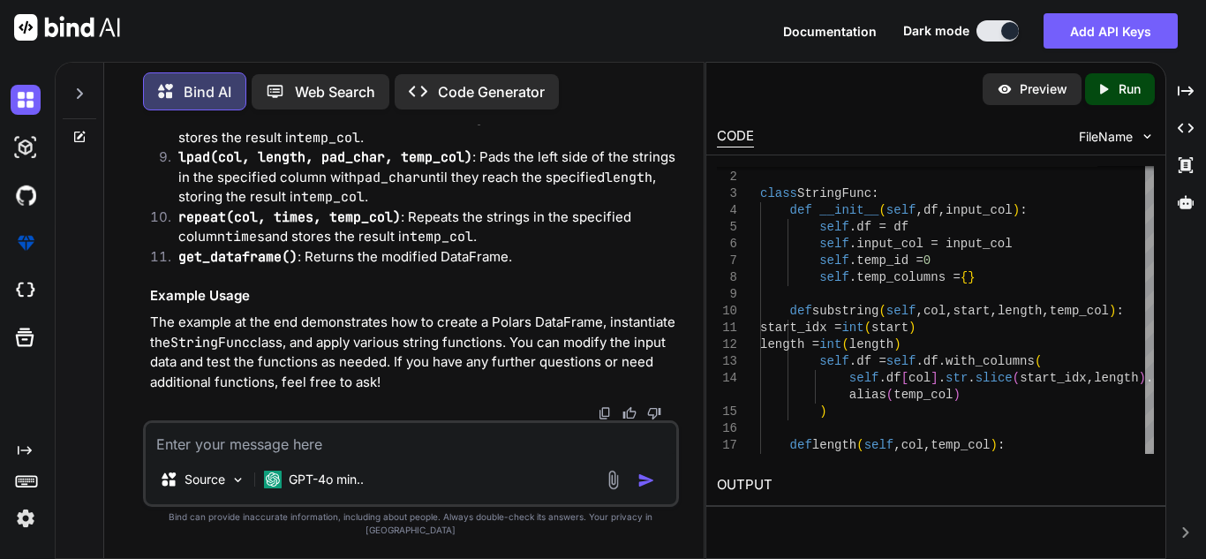
scroll to position [15202, 0]
drag, startPoint x: 230, startPoint y: 240, endPoint x: 192, endPoint y: 288, distance: 61.0
copy code "def upper ( self, col, temp_col ): self .df = self .df.with_columns( self .df[c…"
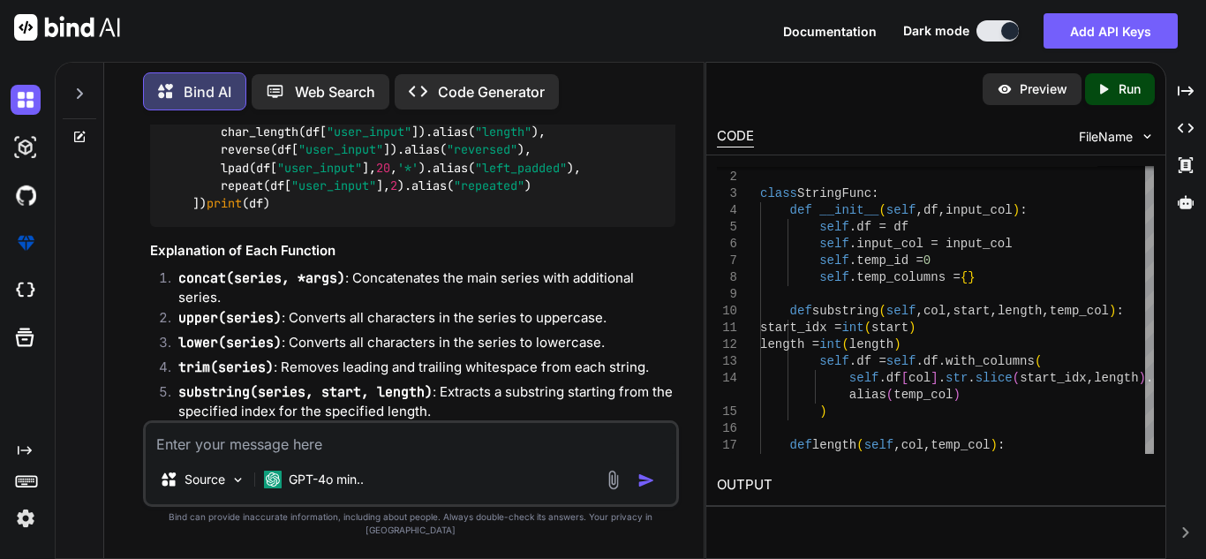
scroll to position [11461, 0]
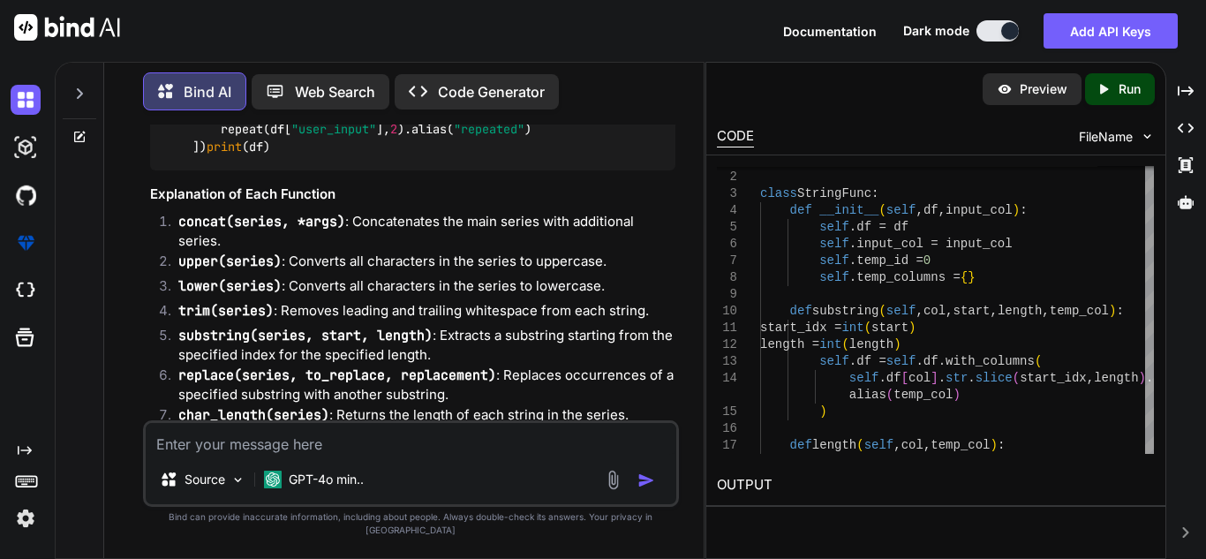
drag, startPoint x: 193, startPoint y: 139, endPoint x: 200, endPoint y: 355, distance: 216.4
copy code "CONCAT( UPPER ( TRIM ( SUBSTRING (user_input, 1 , 10 ))), ' - ' , LOWER (REPLAC…"
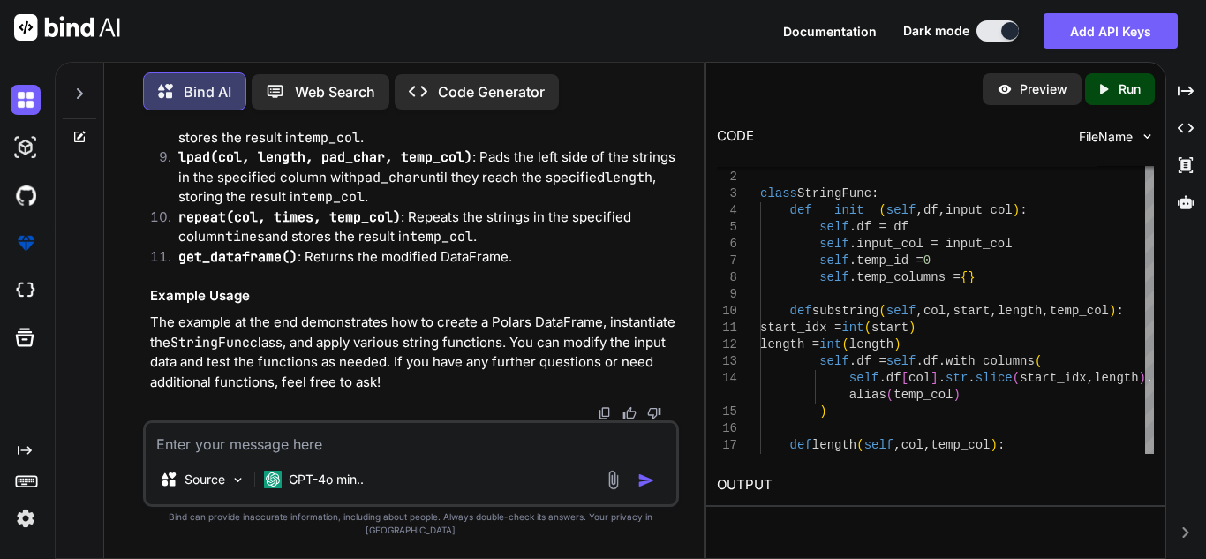
scroll to position [0, 33]
drag, startPoint x: 160, startPoint y: 228, endPoint x: 186, endPoint y: 264, distance: 44.9
copy code "df = pl.DataFrame({ "user_input" : [ " Hello World " , "Polars is great" , "Pyt…"
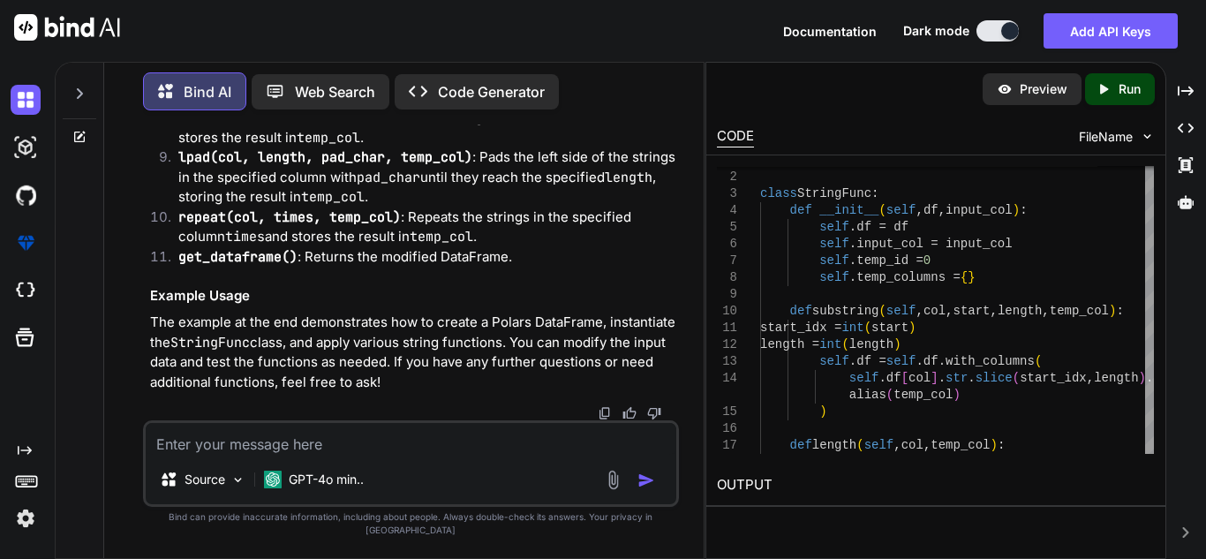
click at [394, 435] on div "Source GPT-4o min.." at bounding box center [411, 463] width 536 height 87
click at [395, 444] on textarea at bounding box center [411, 439] width 531 height 32
paste textarea "AttributeError: 'StringNameSpace' object has no attribute 'pad_chars'. Did you …"
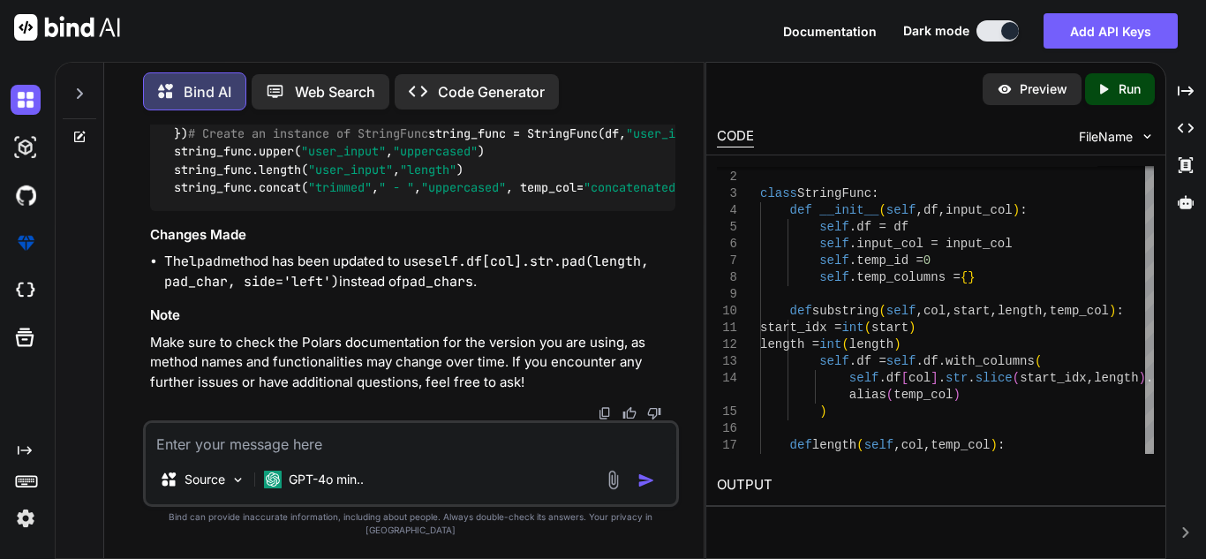
scroll to position [0, 16]
paste textarea "AttributeError: 'StringNameSpace' object has no attribute 'pad'"
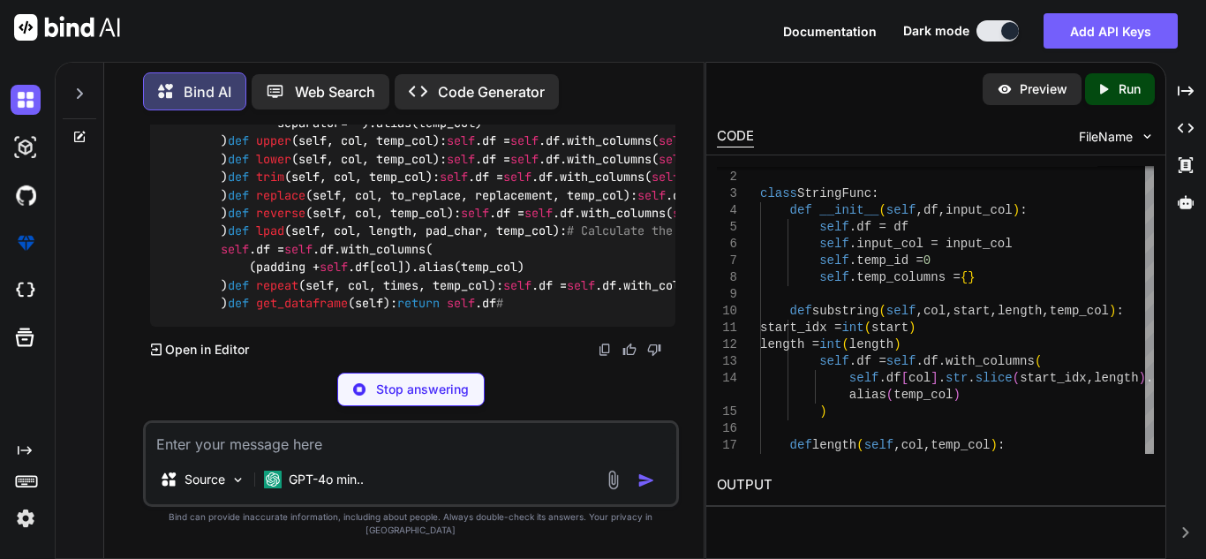
scroll to position [20388, 0]
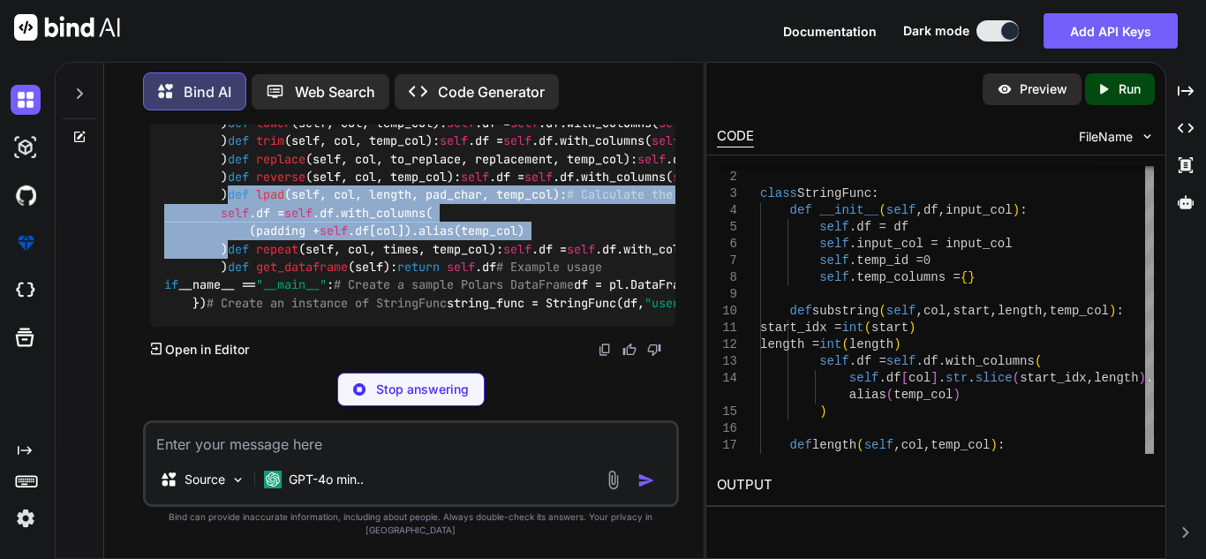
drag, startPoint x: 192, startPoint y: 136, endPoint x: 253, endPoint y: 317, distance: 191.0
click at [253, 317] on div "import polars as pl class StringFunc : def __init__ ( self, df, input_col ): se…" at bounding box center [412, 123] width 525 height 406
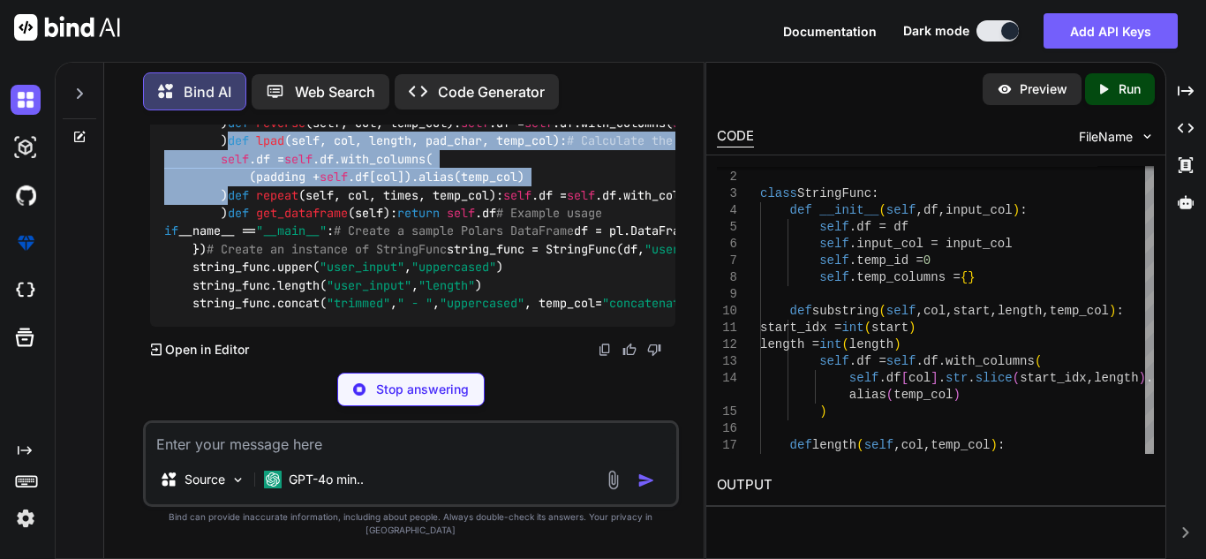
copy code "def lpad ( self, col, length, pad_char, temp_col ): # Calculate the current len…"
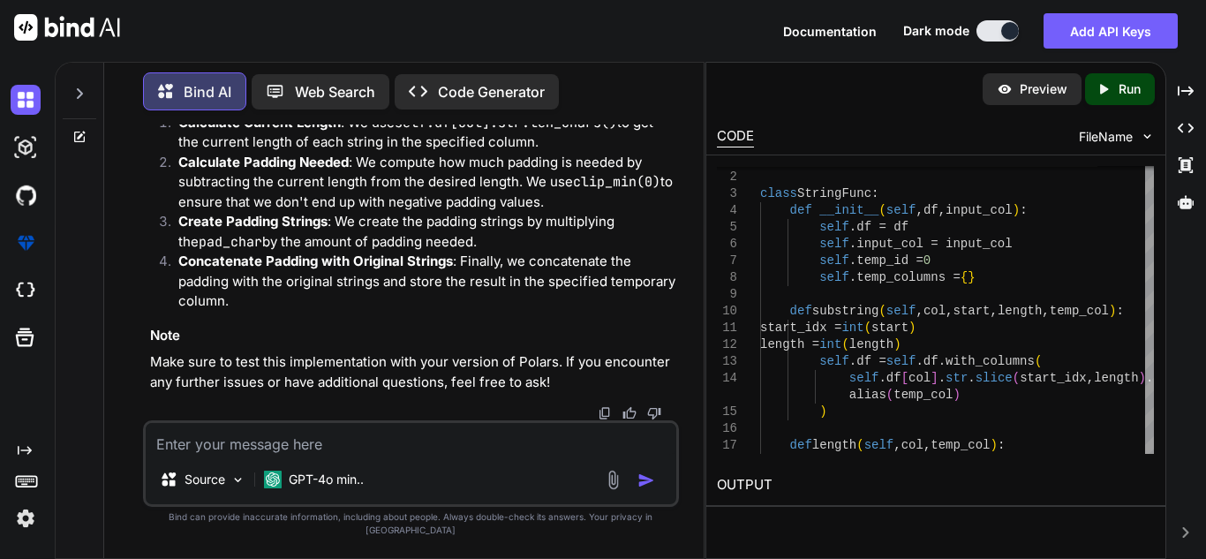
click at [313, 441] on textarea at bounding box center [411, 439] width 531 height 32
click at [468, 452] on textarea at bounding box center [411, 439] width 531 height 32
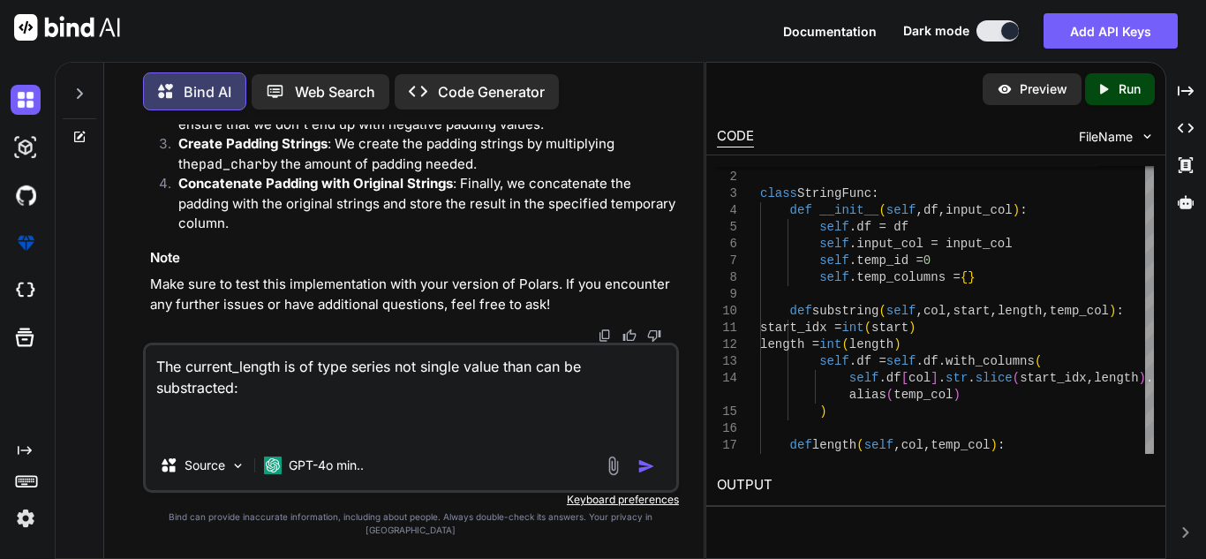
paste textarea "Series: 'user_input' [u32] [ 15 15 8 7 ]"
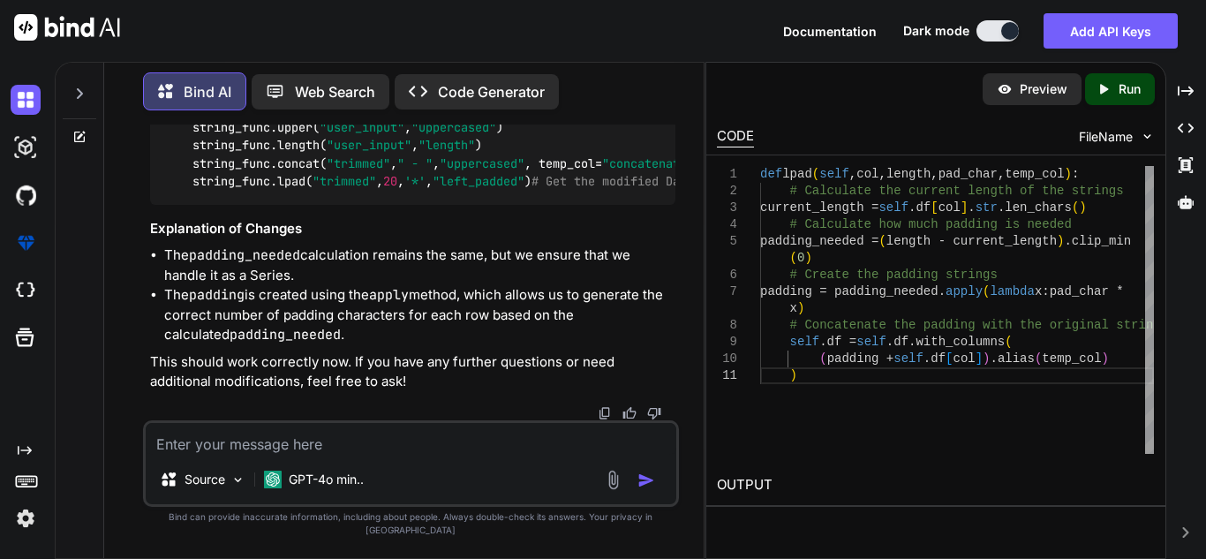
scroll to position [21510, 0]
click at [288, 455] on textarea at bounding box center [411, 439] width 531 height 32
paste textarea "AttributeError: 'Series' object has no attribute 'clip_min'. Did you mean: 'cum…"
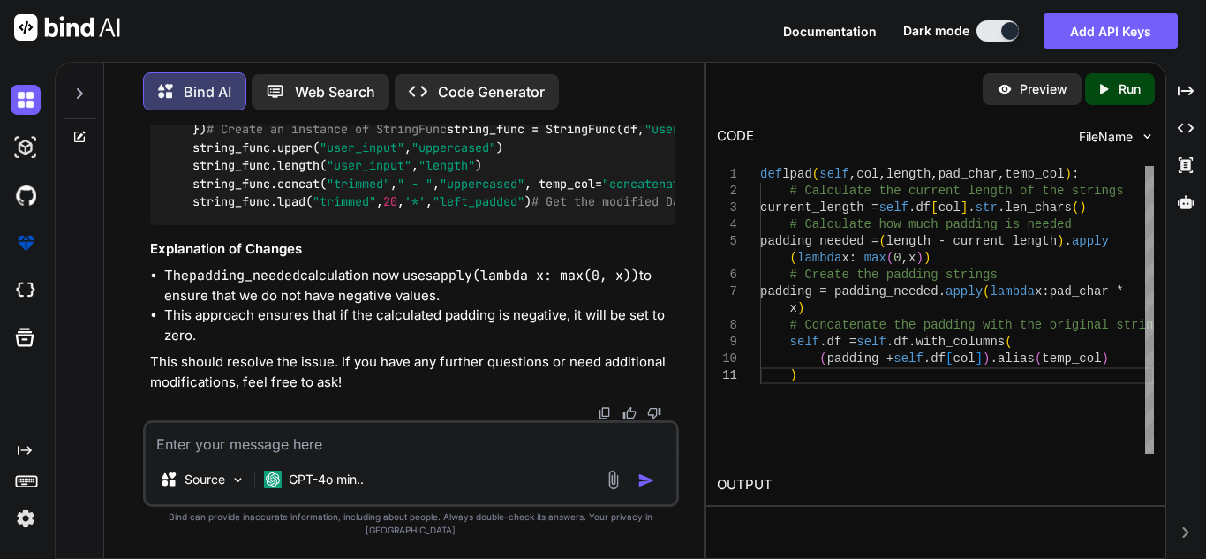
scroll to position [0, 29]
drag, startPoint x: 468, startPoint y: 200, endPoint x: 668, endPoint y: 200, distance: 199.6
copy code ".apply( lambda x: max ( 0 , x))"
